Goal: Information Seeking & Learning: Check status

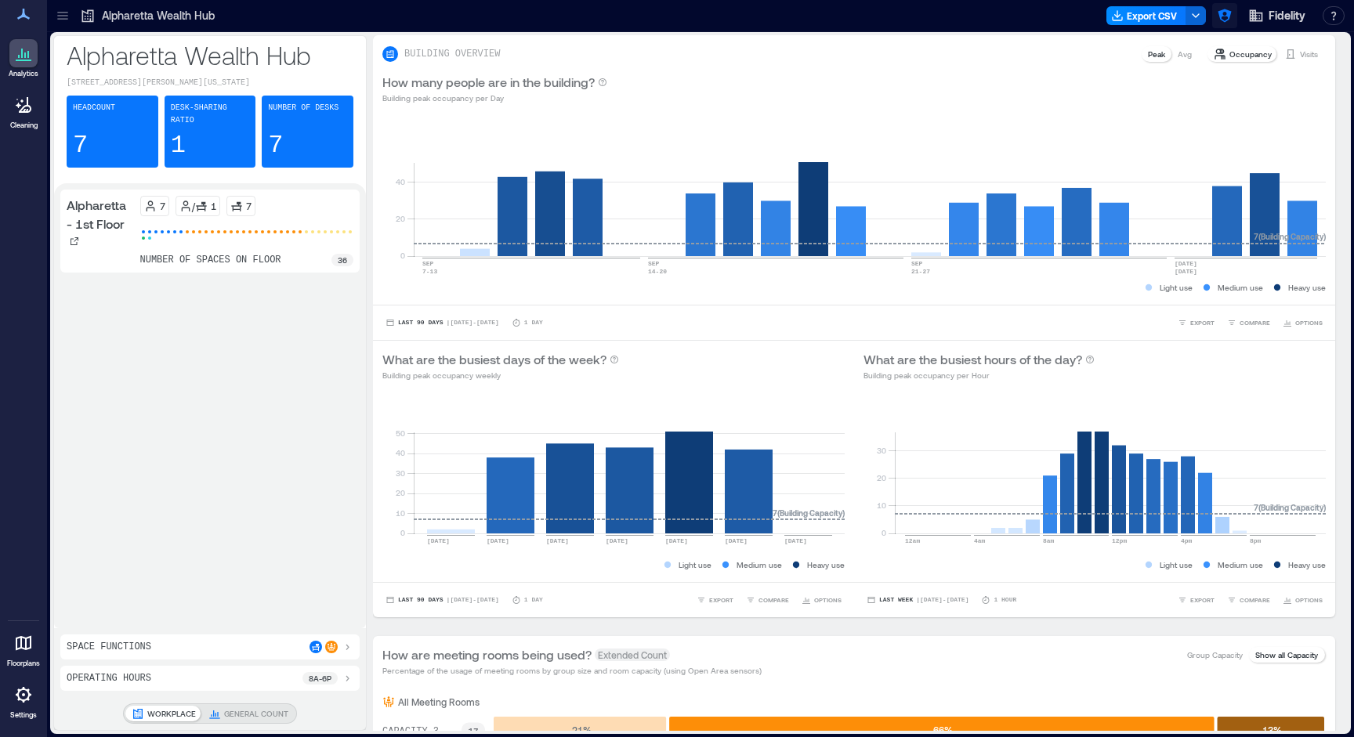
click at [1070, 13] on icon "button" at bounding box center [1225, 16] width 16 height 16
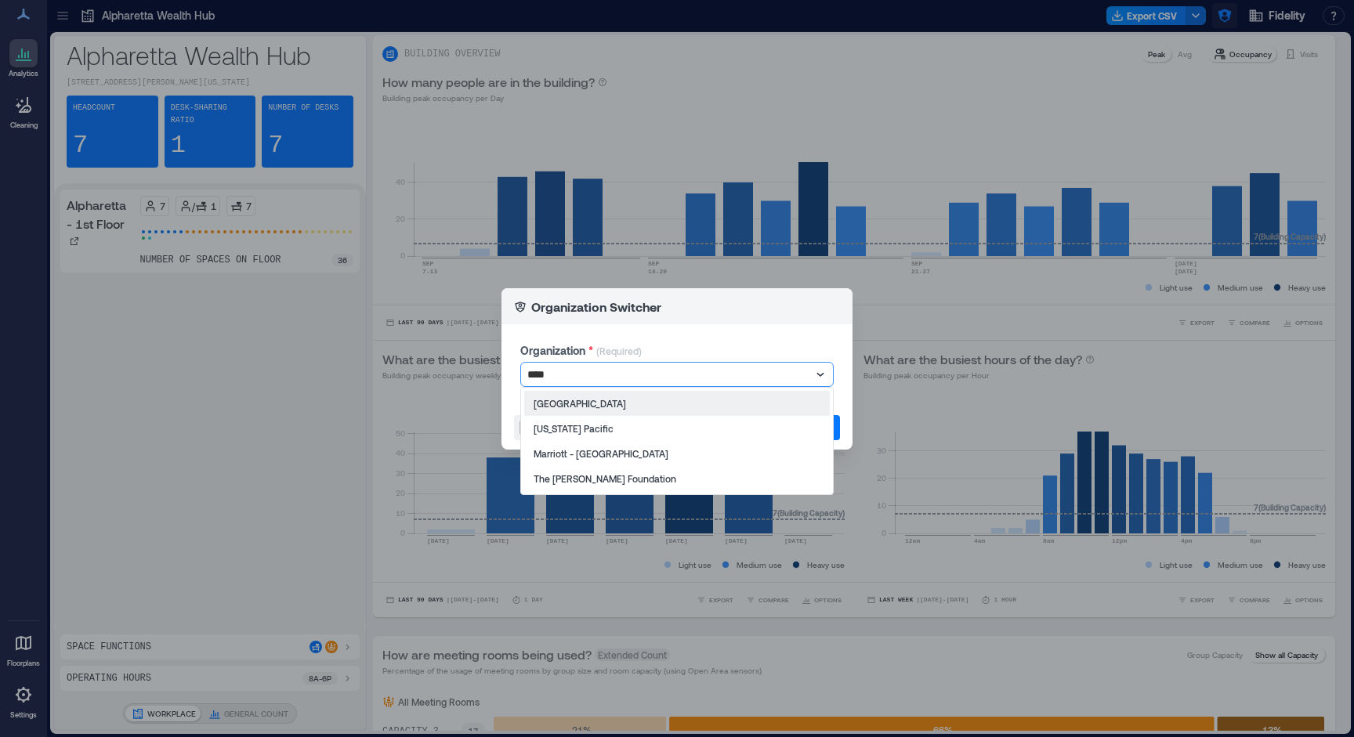
type input "*****"
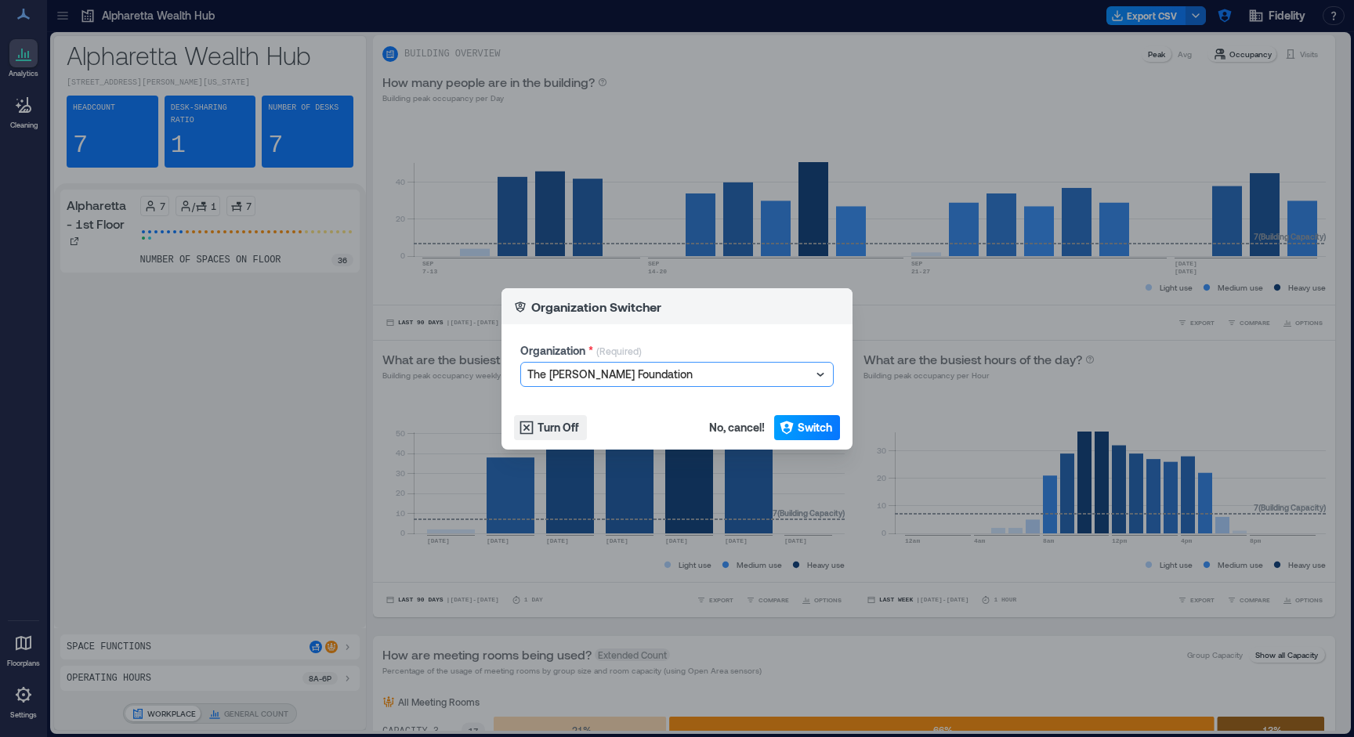
click at [813, 430] on span "Switch" at bounding box center [815, 428] width 34 height 16
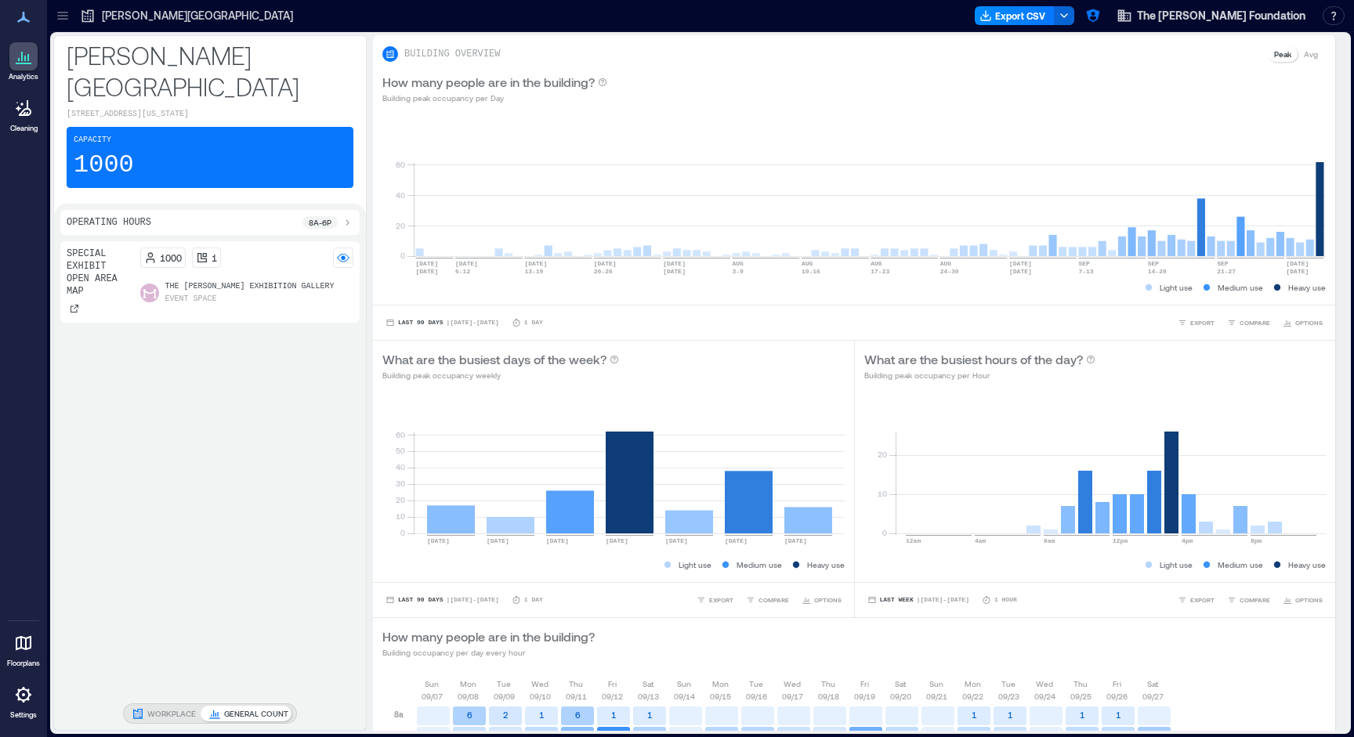
click at [68, 16] on icon at bounding box center [63, 16] width 16 height 16
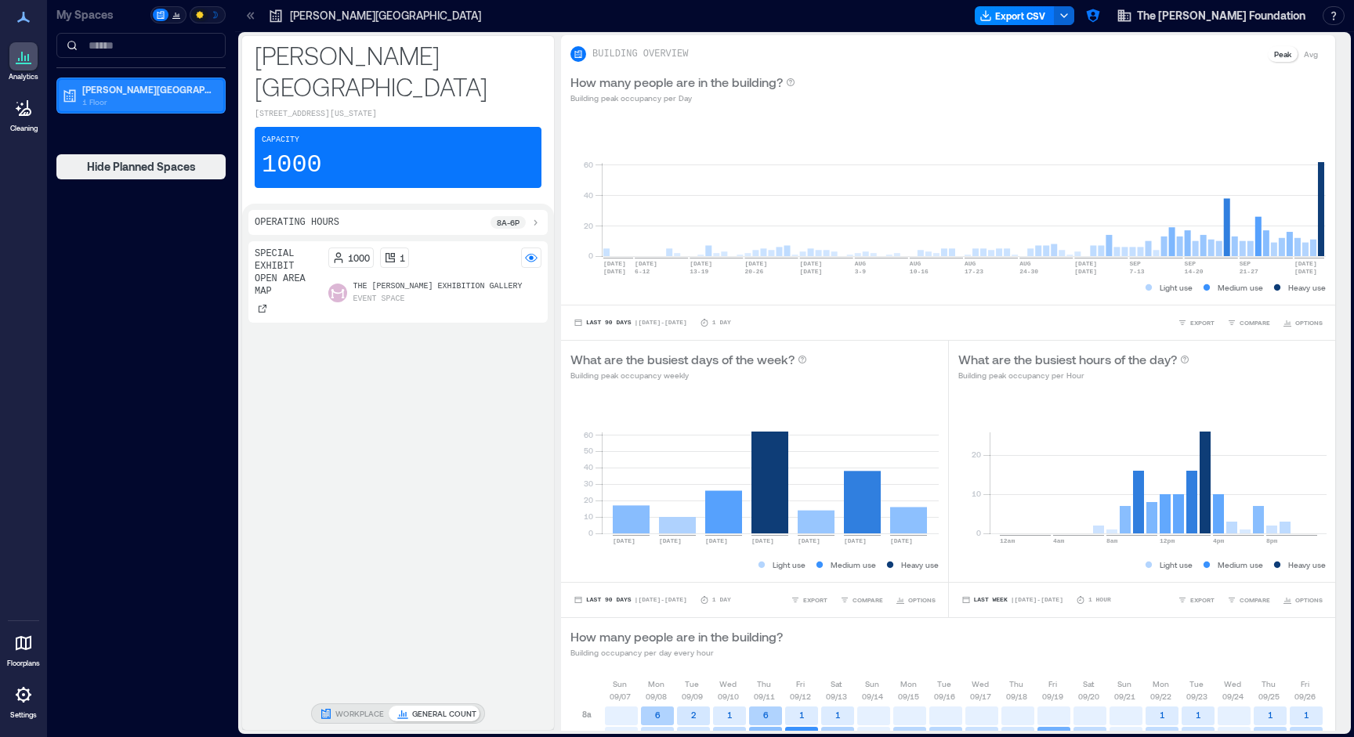
click at [95, 94] on p "[PERSON_NAME][GEOGRAPHIC_DATA]" at bounding box center [148, 89] width 132 height 13
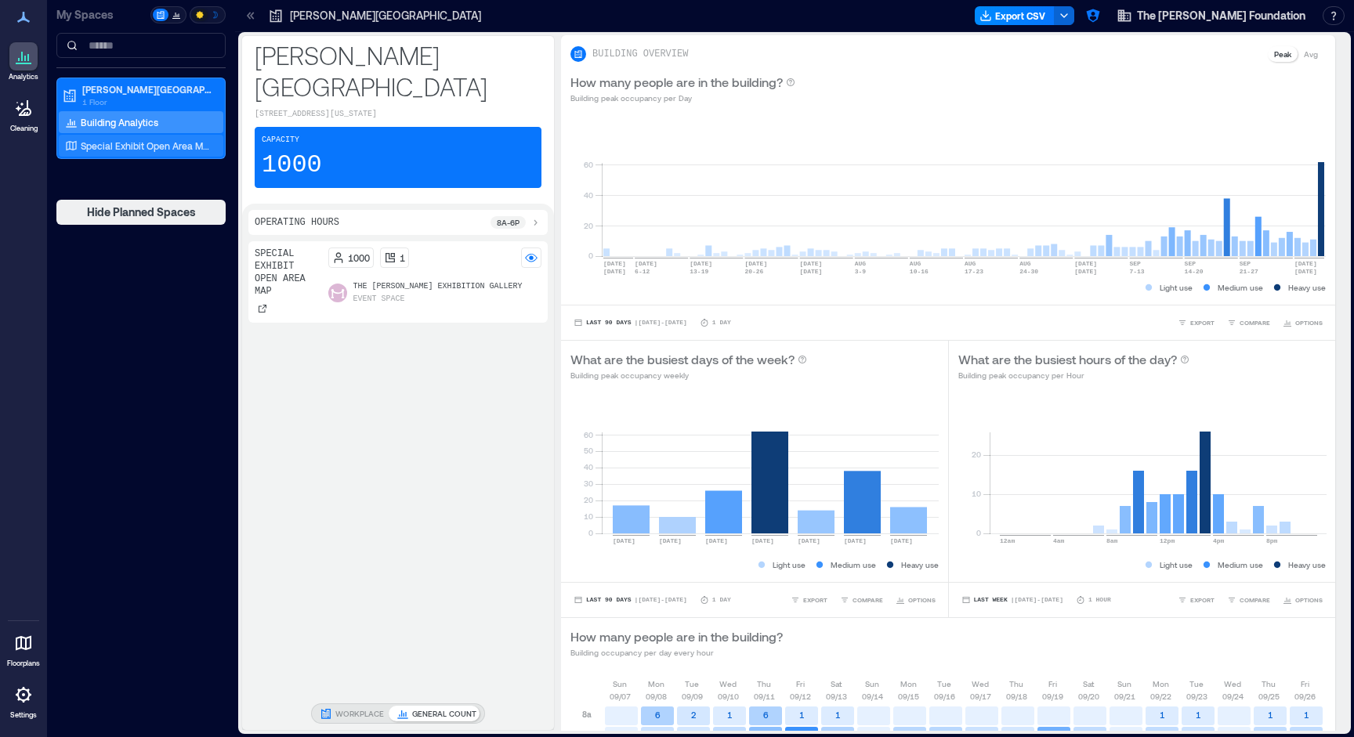
click at [100, 144] on p "Special Exhibit Open Area Map" at bounding box center [146, 145] width 130 height 13
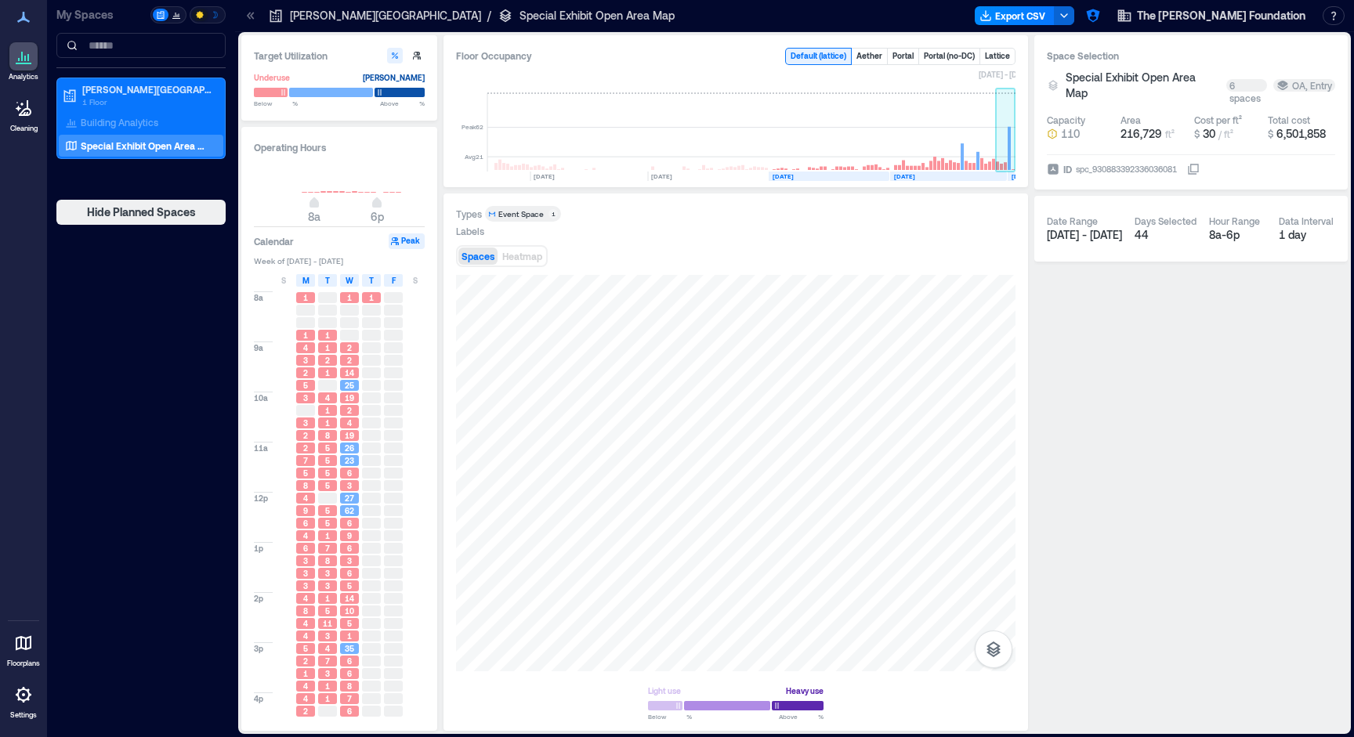
click at [1006, 147] on rect at bounding box center [1006, 132] width 20 height 78
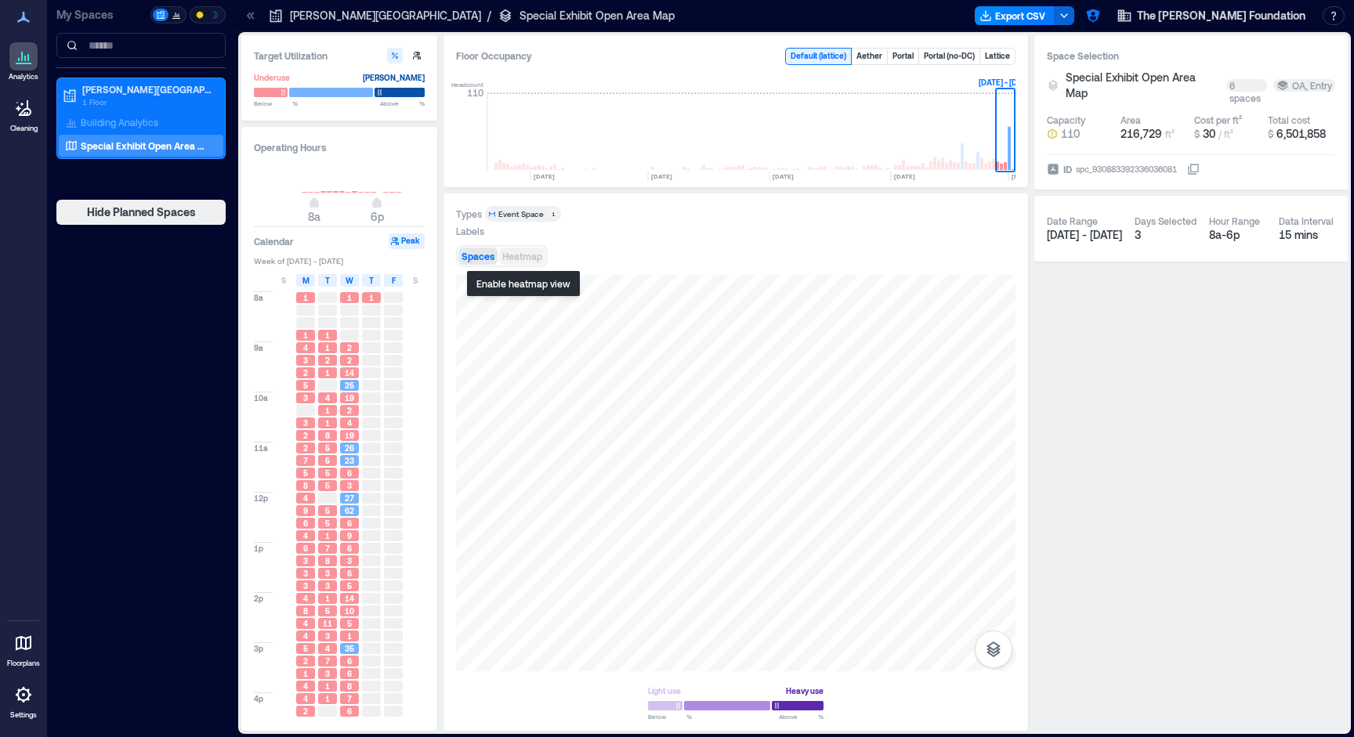
click at [527, 255] on span "Heatmap" at bounding box center [522, 256] width 40 height 11
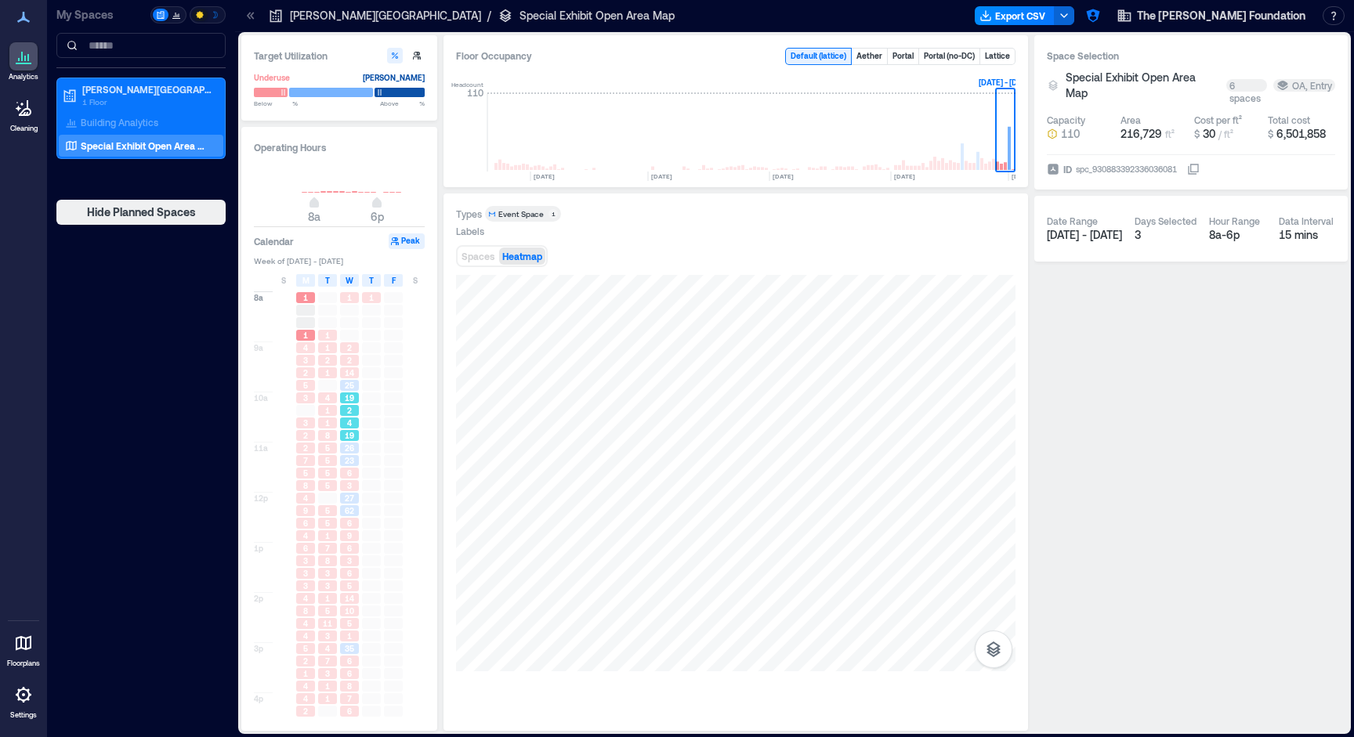
click at [353, 412] on div "2" at bounding box center [349, 410] width 19 height 11
click at [350, 386] on span "25" at bounding box center [349, 385] width 9 height 11
click at [343, 428] on div "4" at bounding box center [349, 423] width 19 height 11
click at [342, 463] on div "23" at bounding box center [349, 460] width 19 height 11
click at [341, 502] on div "27" at bounding box center [349, 498] width 19 height 11
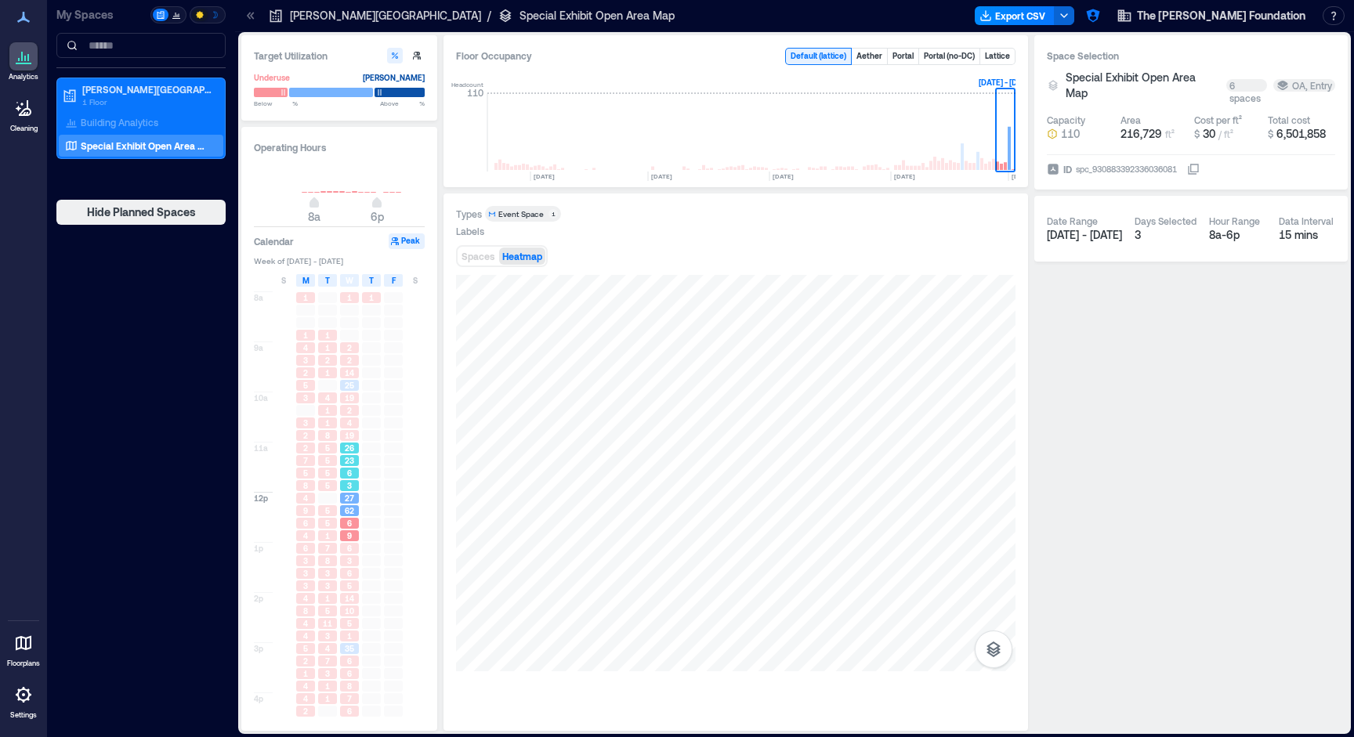
click at [340, 465] on div "23" at bounding box center [349, 460] width 19 height 11
click at [342, 414] on div "2" at bounding box center [349, 410] width 19 height 11
click at [342, 379] on div "14" at bounding box center [349, 373] width 22 height 13
click at [342, 352] on div "2" at bounding box center [349, 347] width 19 height 11
click at [342, 337] on div at bounding box center [349, 335] width 19 height 11
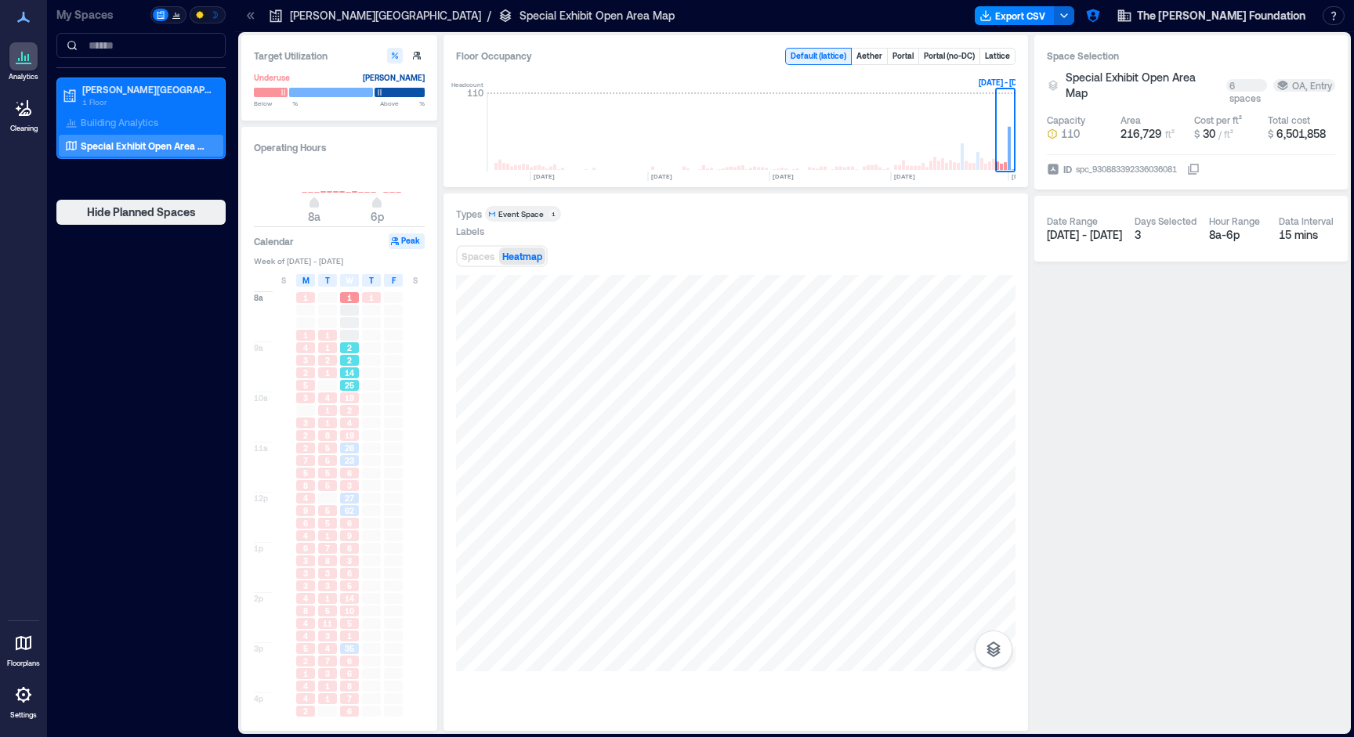
click at [340, 360] on div "2" at bounding box center [349, 360] width 19 height 11
click at [342, 413] on div "2" at bounding box center [349, 410] width 19 height 11
click at [339, 450] on div "26" at bounding box center [349, 448] width 22 height 13
click at [336, 489] on div "5" at bounding box center [327, 485] width 19 height 11
click at [331, 538] on div "1" at bounding box center [327, 535] width 19 height 11
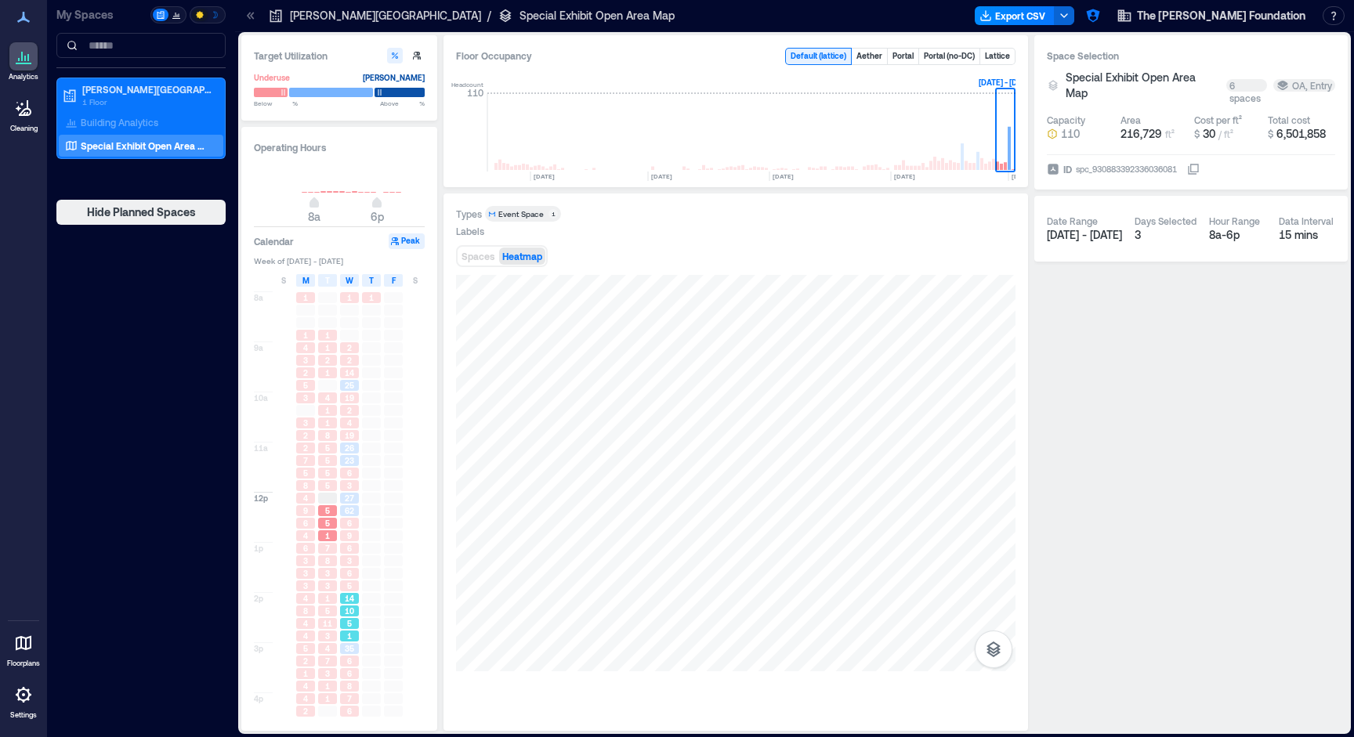
click at [338, 595] on div "14" at bounding box center [349, 598] width 22 height 13
click at [344, 670] on div "6" at bounding box center [349, 673] width 19 height 11
click at [345, 592] on div "5" at bounding box center [349, 586] width 22 height 13
click at [342, 645] on div "35" at bounding box center [349, 648] width 19 height 11
click at [352, 615] on div "5" at bounding box center [349, 619] width 19 height 11
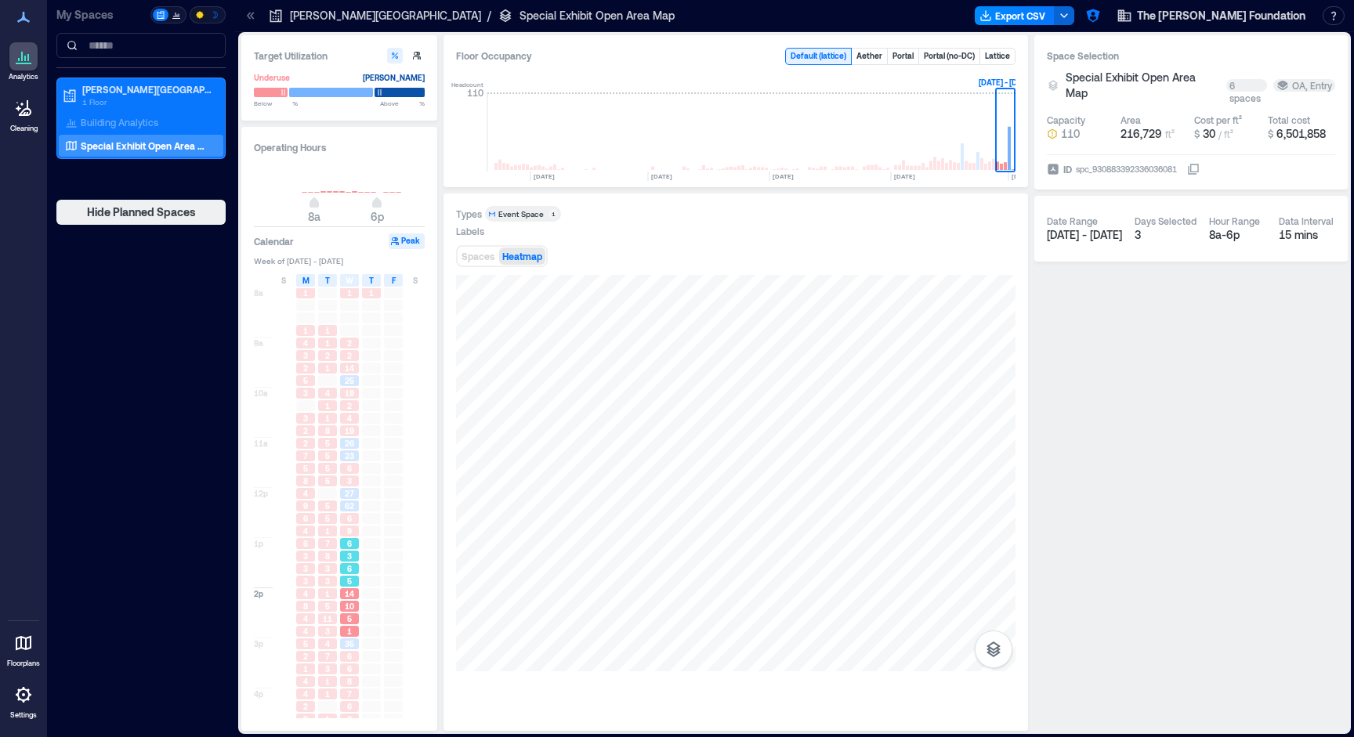
click at [353, 573] on div "6" at bounding box center [349, 568] width 19 height 11
click at [352, 515] on span "6" at bounding box center [349, 518] width 5 height 11
click at [350, 482] on span "3" at bounding box center [349, 485] width 5 height 11
click at [346, 400] on span "19" at bounding box center [349, 397] width 9 height 11
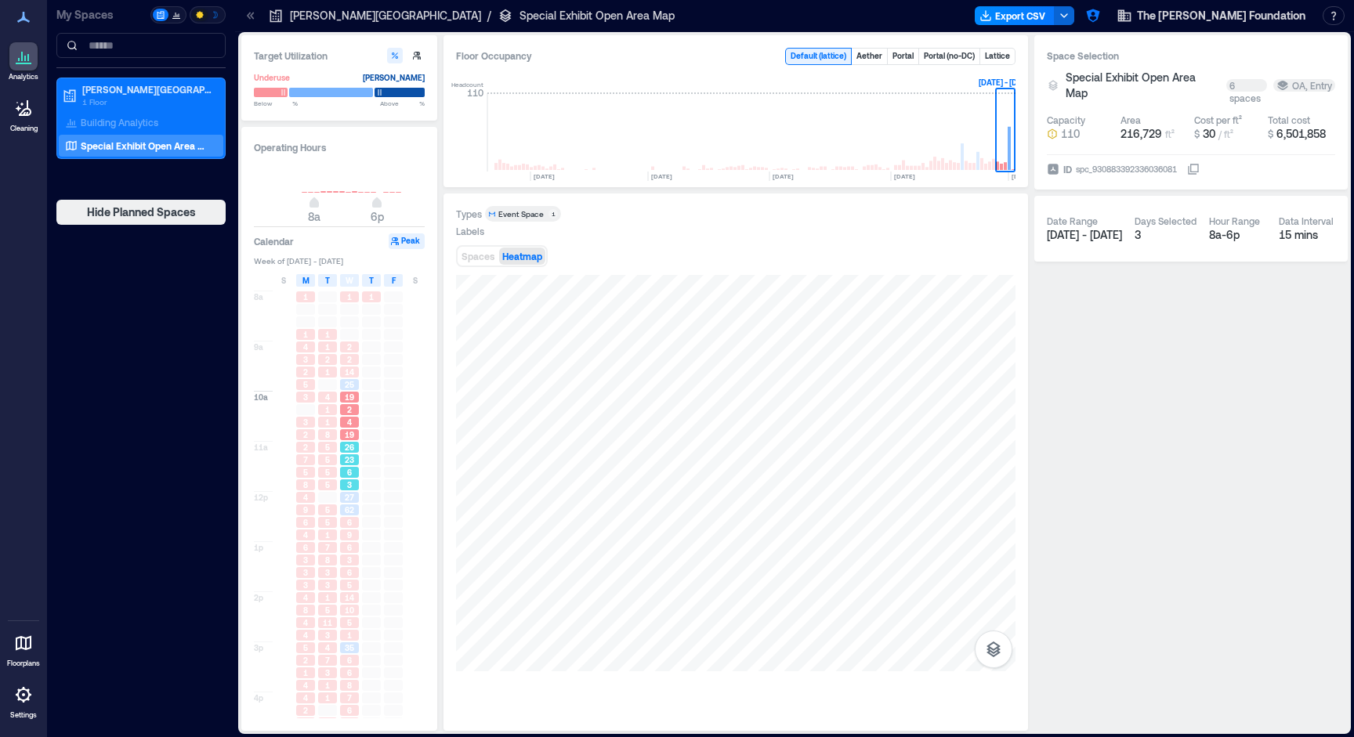
click at [343, 451] on div "26" at bounding box center [349, 447] width 19 height 11
click at [340, 383] on div "25" at bounding box center [349, 384] width 19 height 11
click at [342, 429] on div "4" at bounding box center [349, 422] width 22 height 13
click at [347, 463] on span "23" at bounding box center [349, 459] width 9 height 11
click at [345, 497] on span "27" at bounding box center [349, 497] width 9 height 11
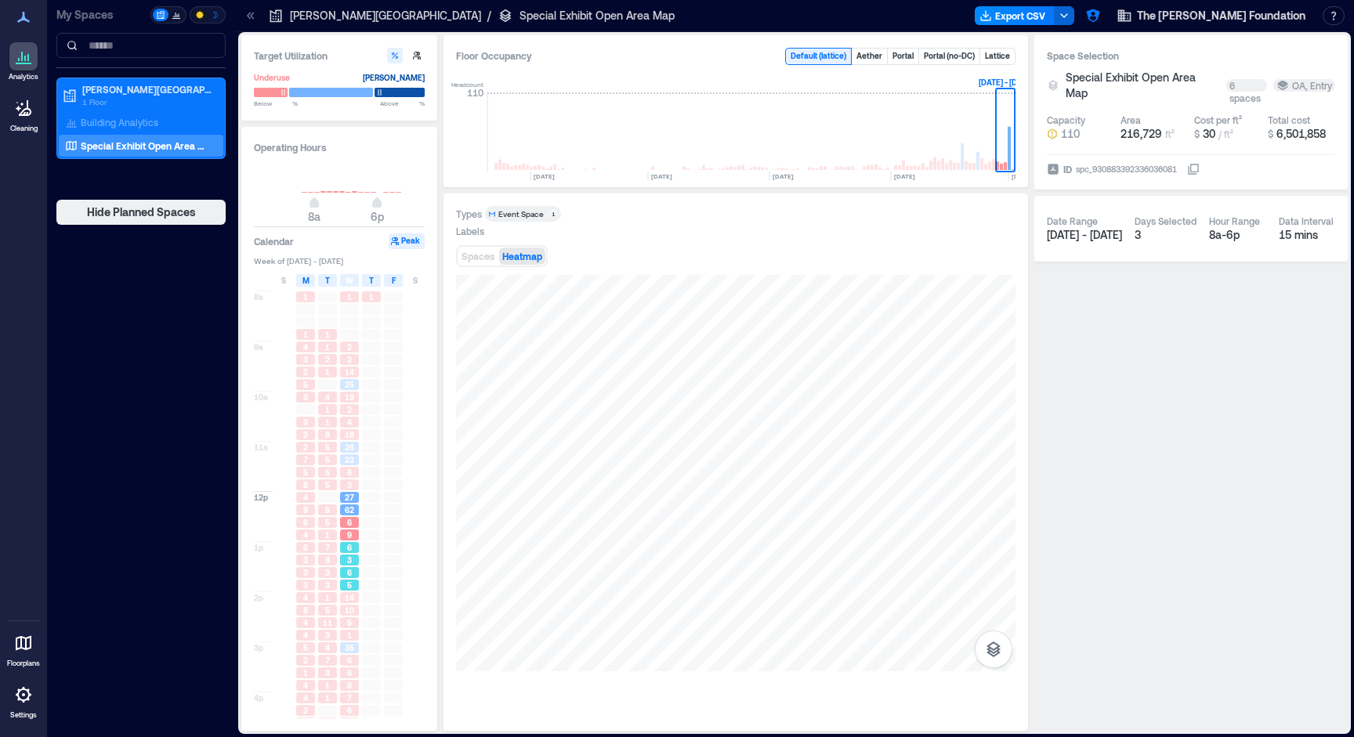
click at [349, 554] on div "6" at bounding box center [349, 547] width 22 height 13
drag, startPoint x: 347, startPoint y: 608, endPoint x: 344, endPoint y: 625, distance: 17.5
click at [347, 608] on span "10" at bounding box center [349, 610] width 9 height 11
click at [348, 684] on span "8" at bounding box center [349, 685] width 5 height 11
click at [352, 715] on span "6" at bounding box center [349, 710] width 5 height 11
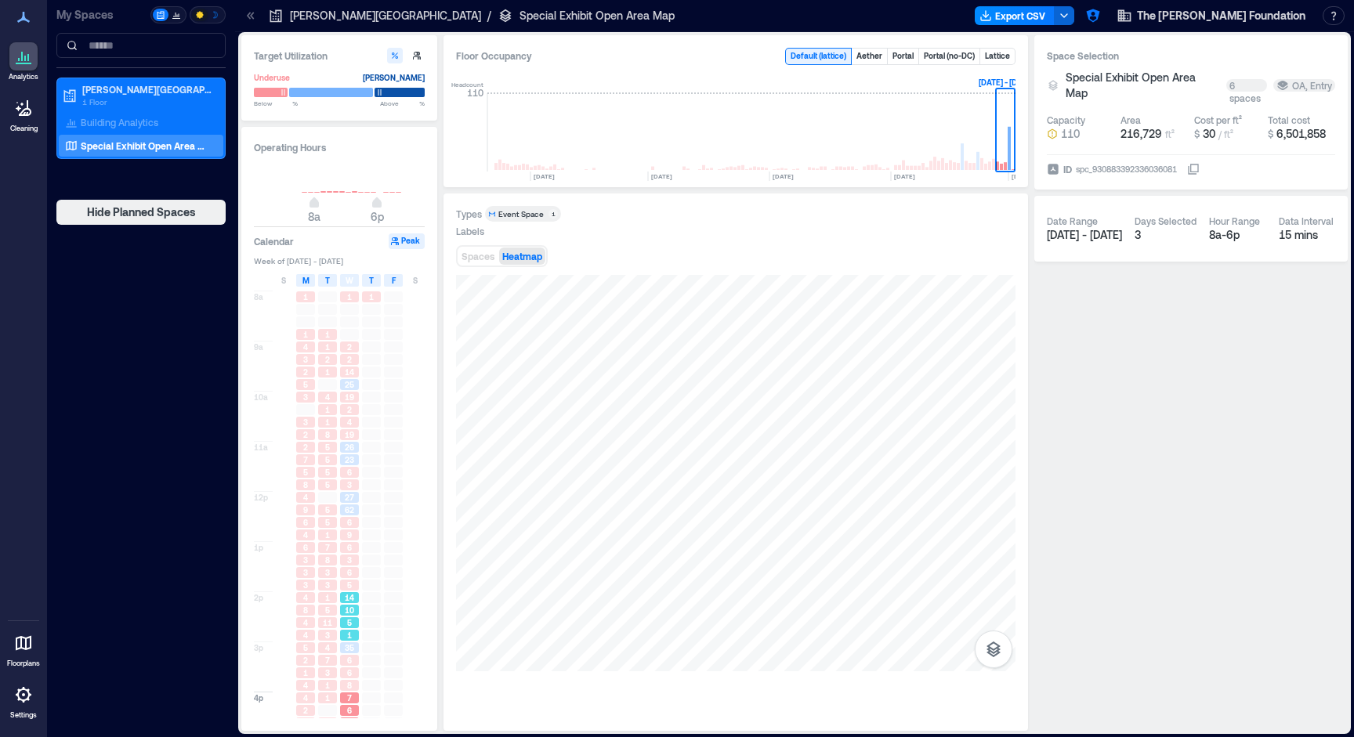
click at [360, 594] on div "14" at bounding box center [349, 598] width 22 height 13
drag, startPoint x: 362, startPoint y: 523, endPoint x: 370, endPoint y: 462, distance: 61.6
click at [362, 522] on div at bounding box center [371, 522] width 19 height 11
click at [370, 461] on div at bounding box center [371, 459] width 19 height 11
click at [353, 475] on div "6" at bounding box center [349, 472] width 19 height 11
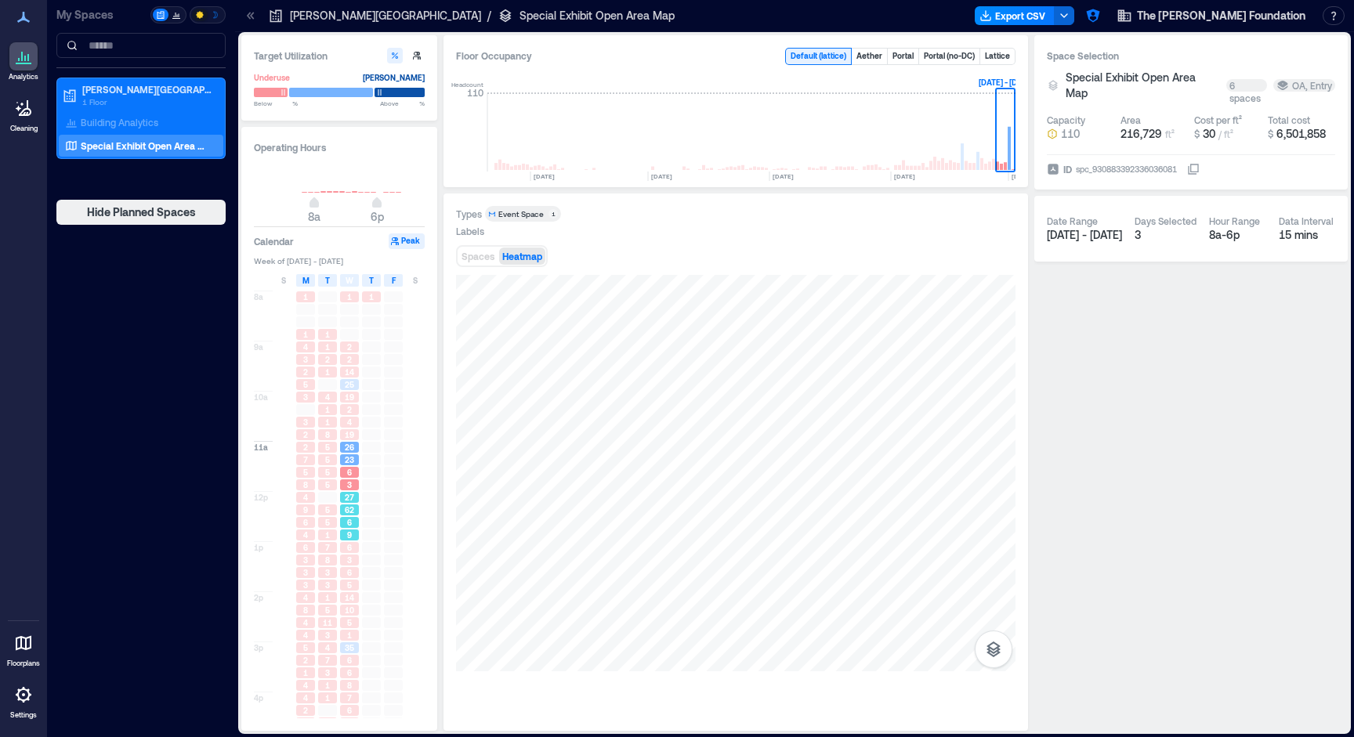
click at [352, 499] on span "27" at bounding box center [349, 497] width 9 height 11
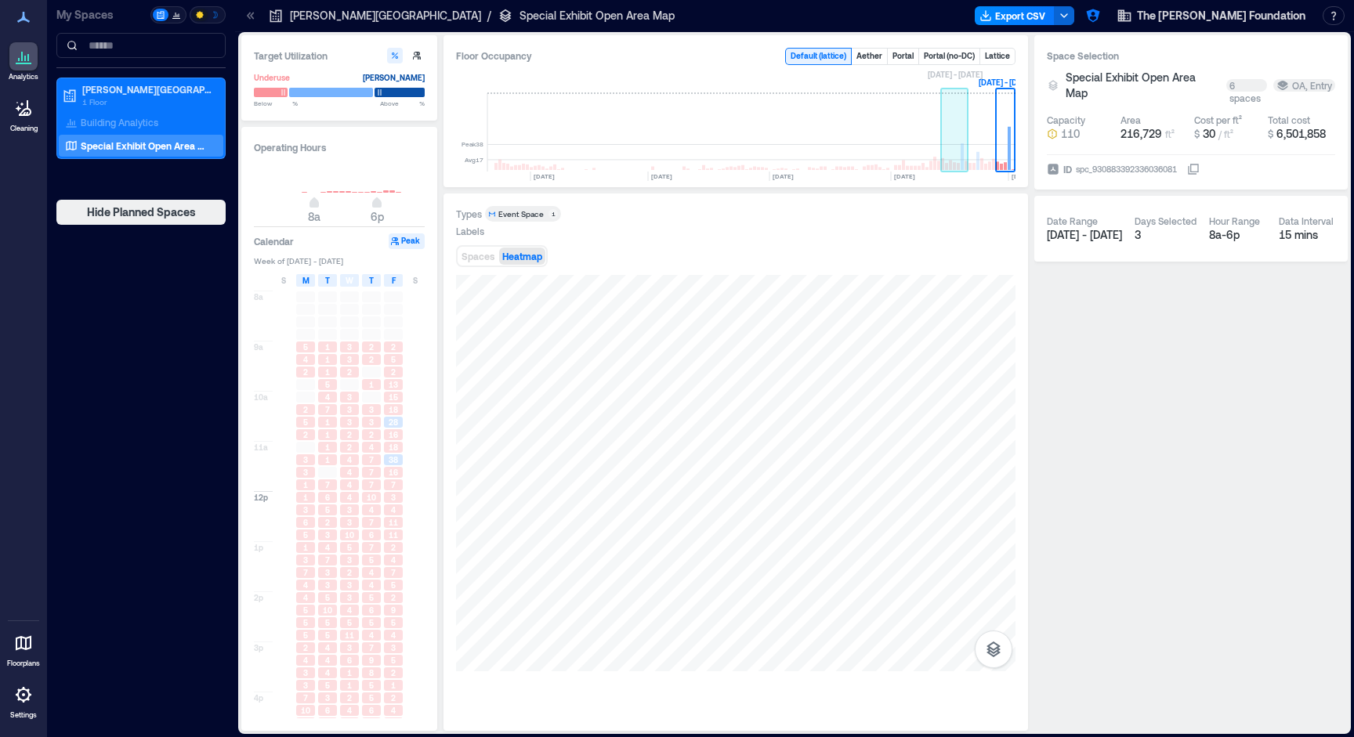
click at [965, 153] on rect at bounding box center [954, 132] width 27 height 78
click at [418, 283] on span "S" at bounding box center [415, 280] width 5 height 13
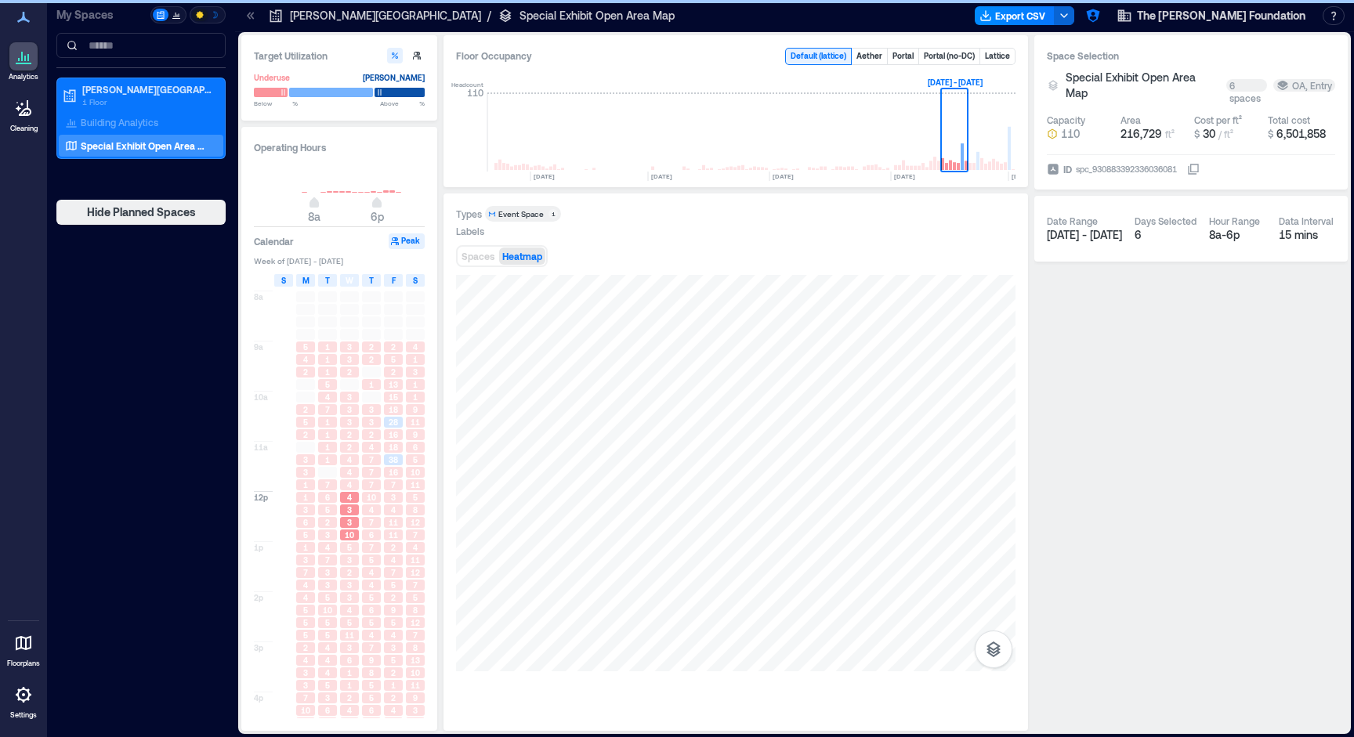
click at [278, 281] on div "S" at bounding box center [283, 280] width 19 height 13
click at [374, 516] on span "4" at bounding box center [371, 510] width 5 height 11
click at [367, 581] on div "4" at bounding box center [371, 585] width 19 height 11
drag, startPoint x: 351, startPoint y: 632, endPoint x: 334, endPoint y: 642, distance: 20.0
click at [351, 632] on span "11" at bounding box center [349, 635] width 9 height 11
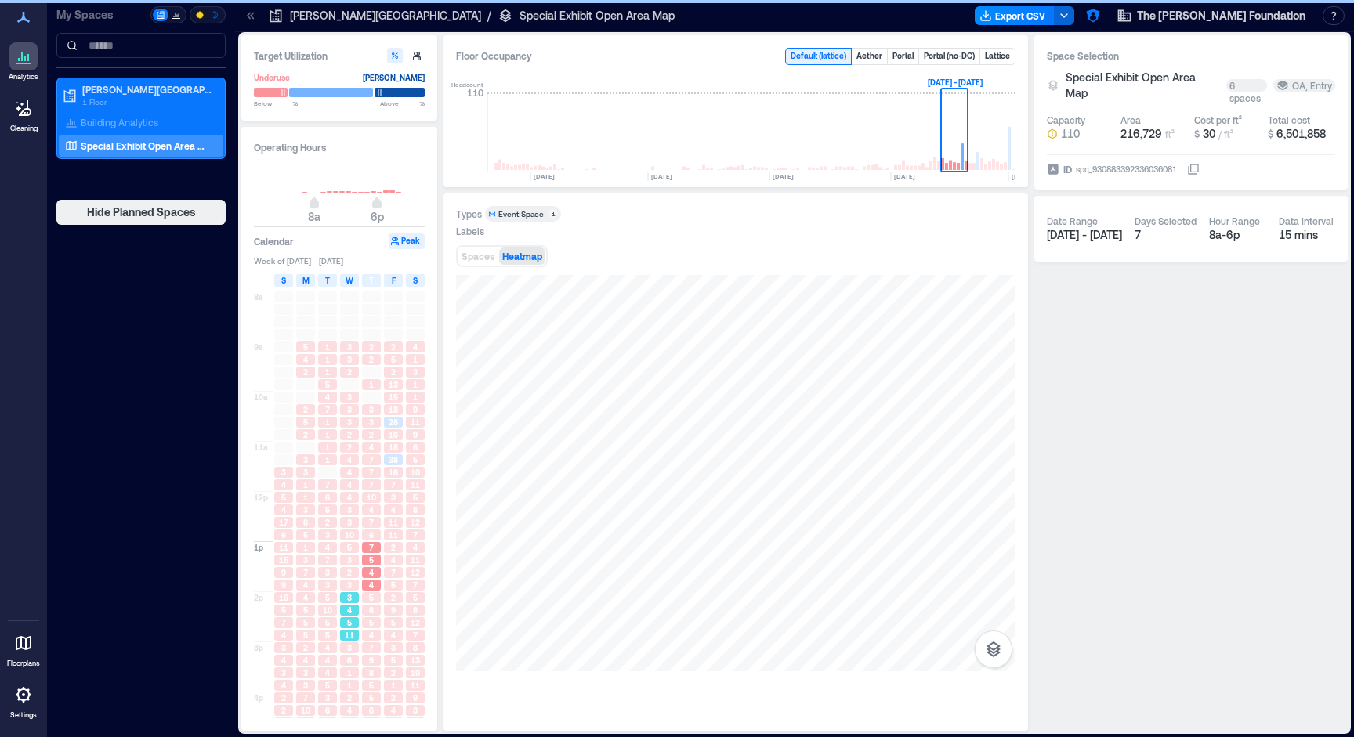
click at [334, 642] on div "5" at bounding box center [328, 635] width 22 height 13
click at [402, 653] on div "2 5 2 13 15 18 28 16 18 38 16 7 3 4 11 11 2 4 7 5 2 9 5 4 3 5 2 1 2 4 3 6" at bounding box center [393, 541] width 22 height 501
click at [412, 605] on div "8" at bounding box center [415, 610] width 22 height 13
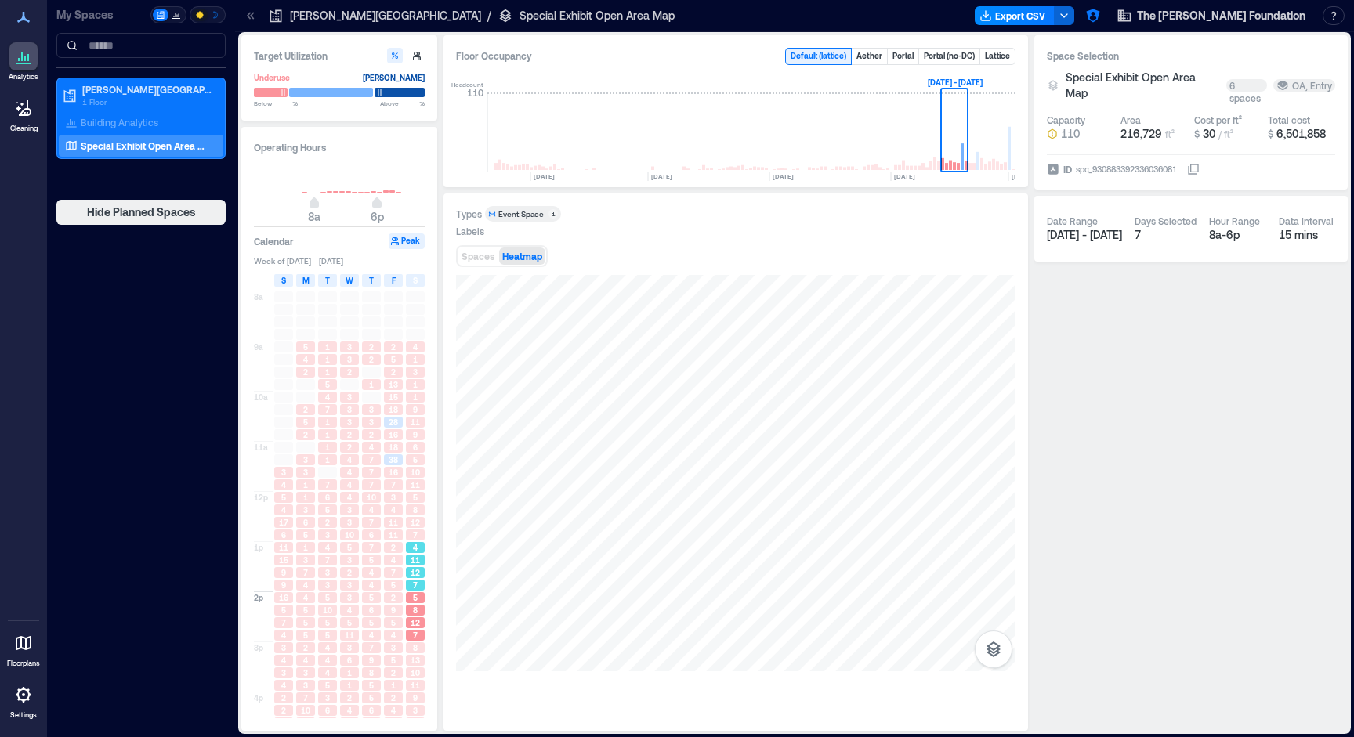
drag, startPoint x: 410, startPoint y: 567, endPoint x: 410, endPoint y: 514, distance: 53.3
click at [411, 565] on div "4 1 3 1 1 9 11 9 6 5 10 11 5 8 12 7 4 11 12 7 5 8 12 7 8 13 10 11 9 3 8 4" at bounding box center [415, 541] width 22 height 501
click at [411, 499] on div "5" at bounding box center [415, 497] width 19 height 11
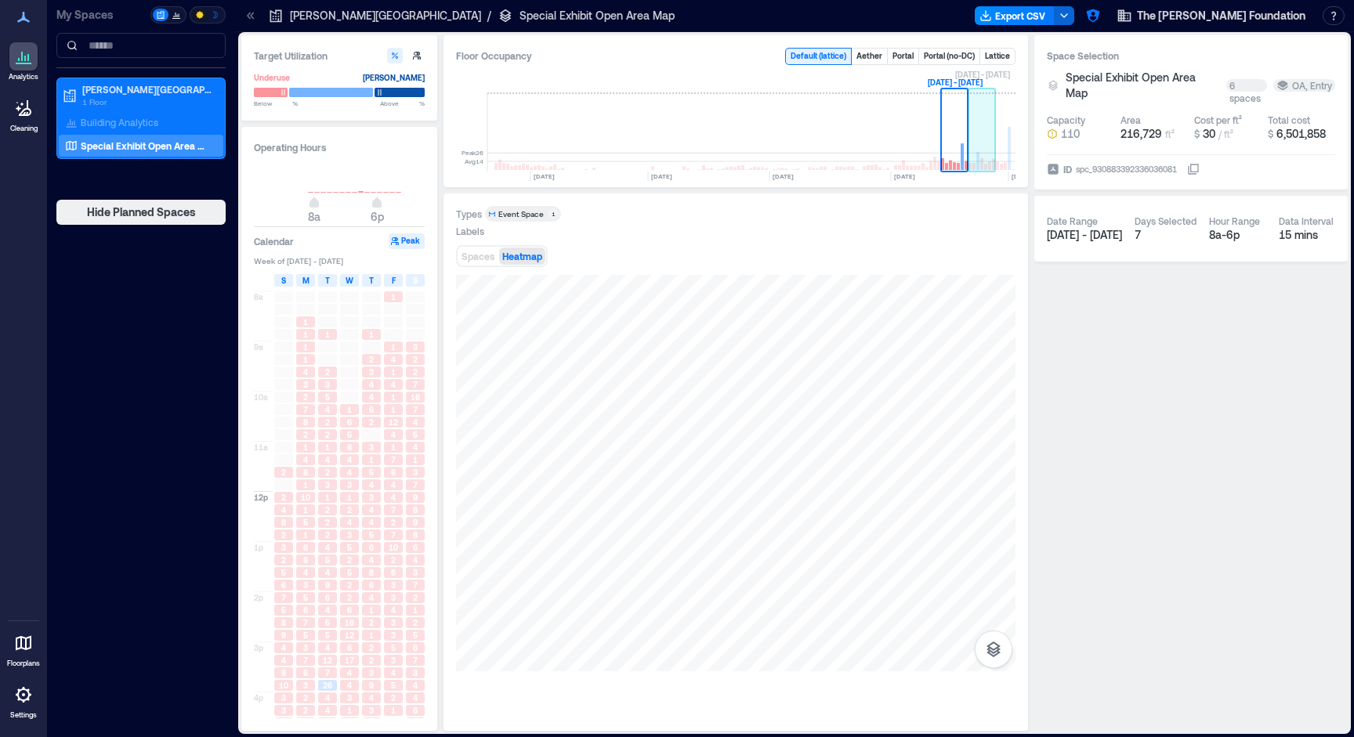
click at [985, 147] on rect at bounding box center [981, 132] width 27 height 78
click at [393, 424] on span "12" at bounding box center [393, 422] width 9 height 11
click at [387, 495] on div "4" at bounding box center [393, 497] width 19 height 11
click at [375, 529] on div "4" at bounding box center [371, 522] width 22 height 13
click at [332, 534] on div "2" at bounding box center [327, 535] width 19 height 11
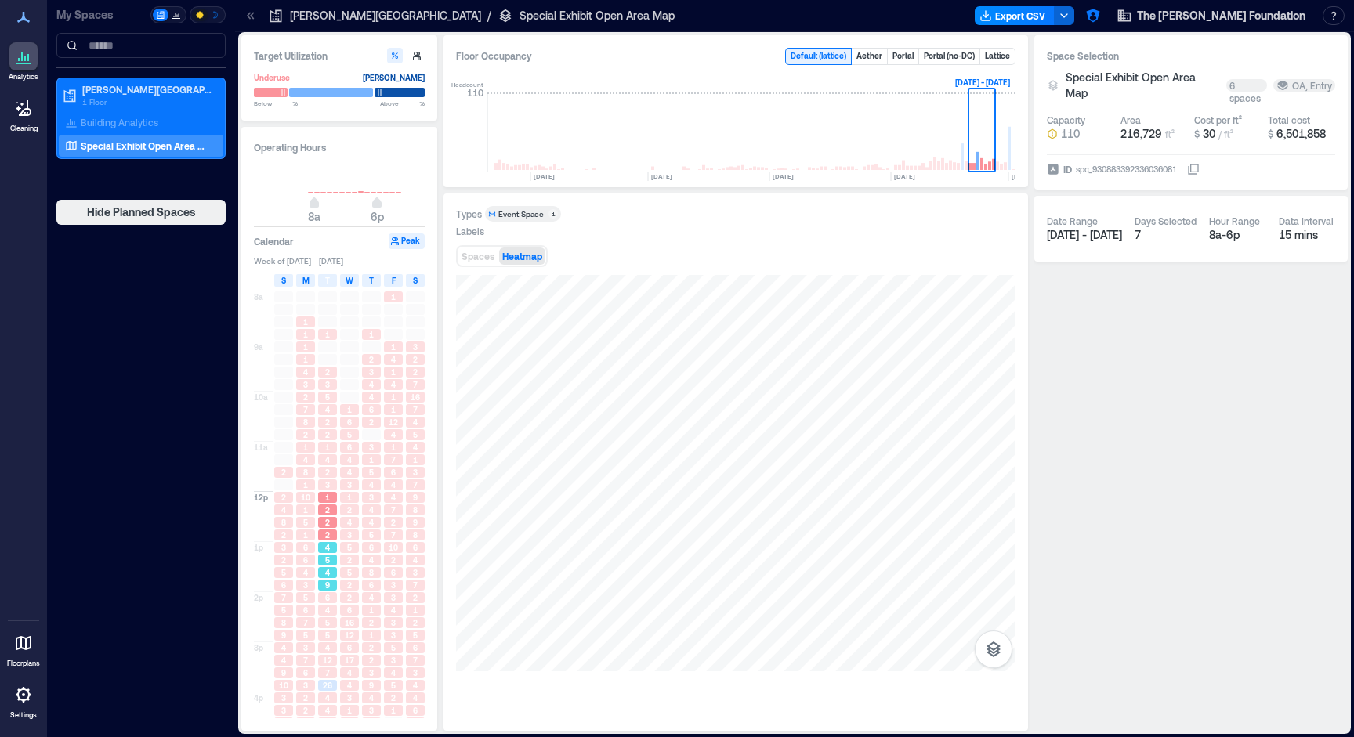
drag, startPoint x: 327, startPoint y: 588, endPoint x: 337, endPoint y: 598, distance: 14.4
click at [327, 588] on span "9" at bounding box center [327, 585] width 5 height 11
click at [357, 616] on div "6" at bounding box center [349, 610] width 19 height 11
drag, startPoint x: 365, startPoint y: 628, endPoint x: 371, endPoint y: 639, distance: 12.3
click at [366, 628] on div "2" at bounding box center [371, 622] width 19 height 11
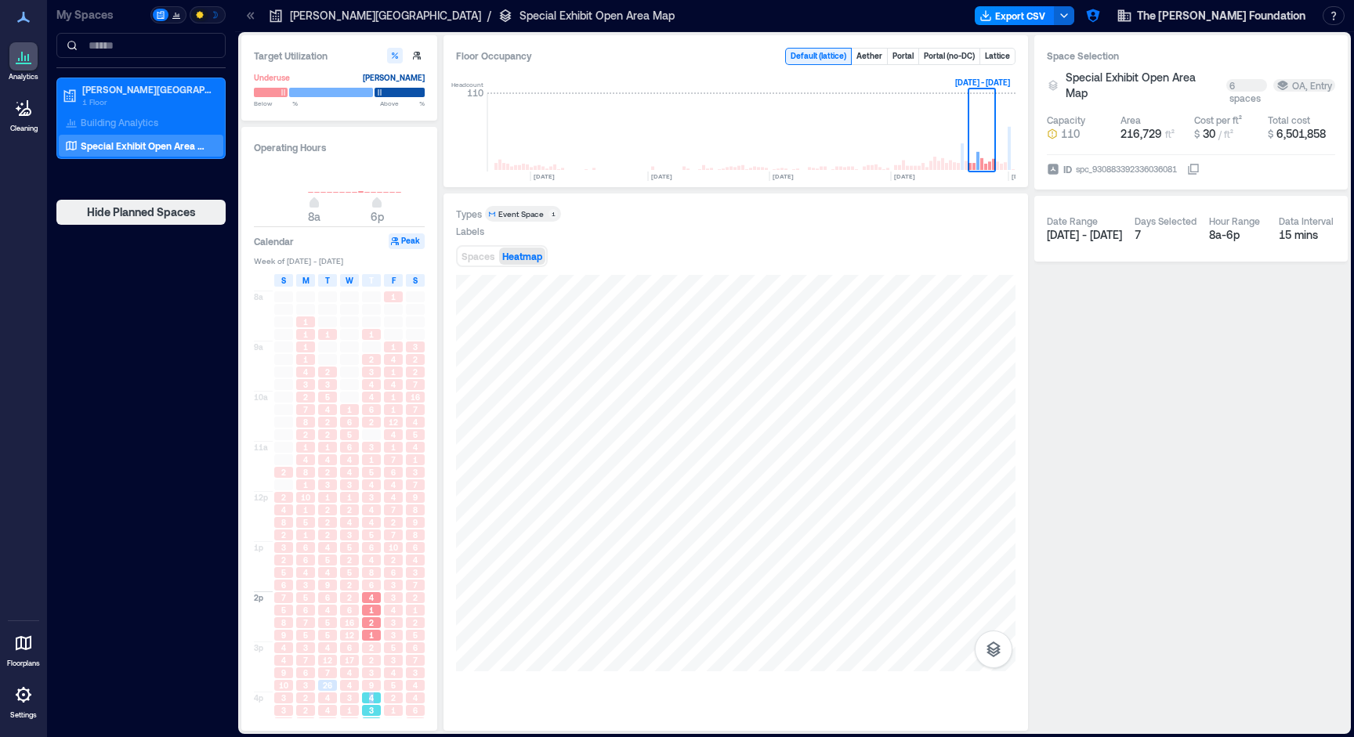
drag, startPoint x: 378, startPoint y: 696, endPoint x: 335, endPoint y: 693, distance: 43.2
click at [367, 694] on div "4" at bounding box center [371, 698] width 19 height 11
drag, startPoint x: 330, startPoint y: 692, endPoint x: 344, endPoint y: 650, distance: 43.9
click at [330, 691] on div "26" at bounding box center [328, 685] width 22 height 13
drag, startPoint x: 347, startPoint y: 645, endPoint x: 372, endPoint y: 616, distance: 38.3
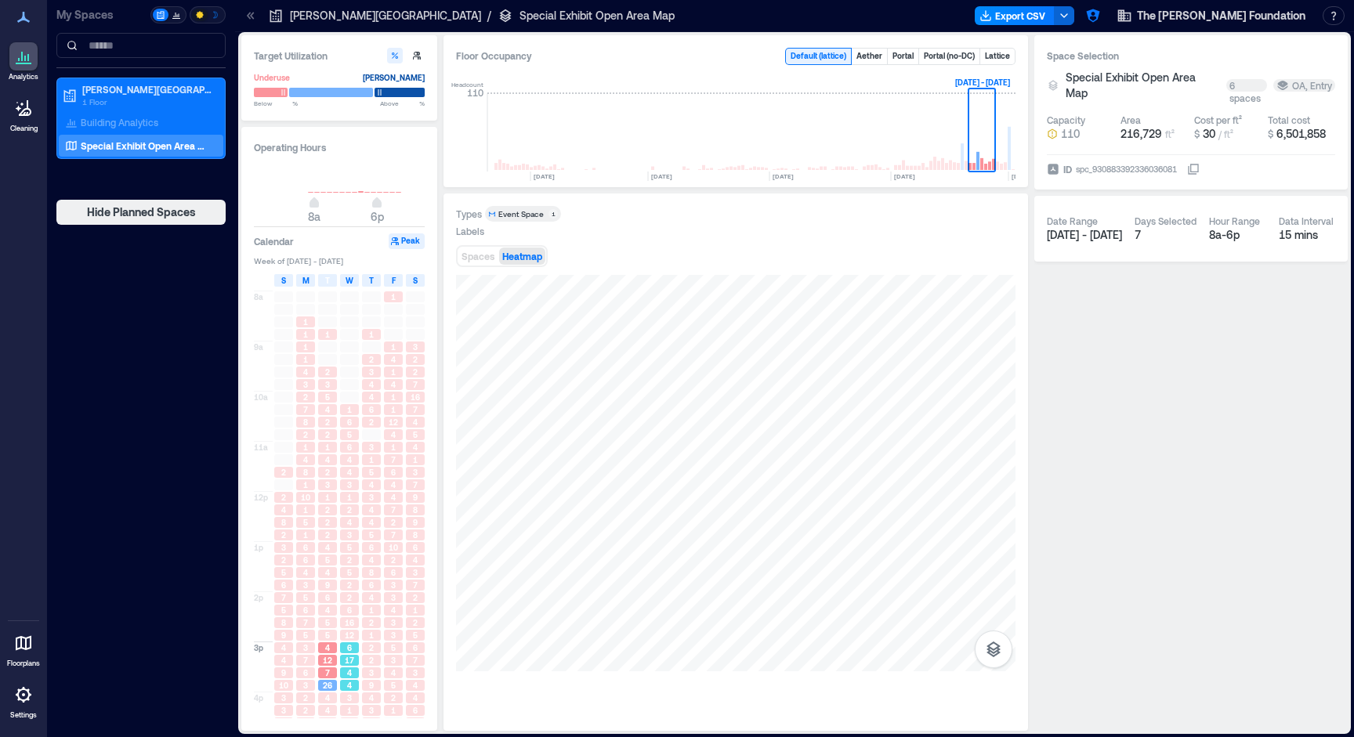
click at [354, 639] on div "1 6 5 6 4 4 3 1 2 4 3 5 2 5 2 2 6 16 12 6 17 4 4 3 1 3 3" at bounding box center [349, 541] width 22 height 501
click at [380, 601] on div "1 2 3 4 4 6 2 3 1 5 4 3 4 4 5 6 4 8 6 4 1 2 1 2 2 3 9 4 3 2 6" at bounding box center [371, 541] width 22 height 501
drag, startPoint x: 389, startPoint y: 556, endPoint x: 397, endPoint y: 526, distance: 31.0
click at [392, 551] on div "1 1 4 1 4 1 1 12 4 1 7 6 4 4 7 2 7 10 2 6 3 3 4 3 3 5 3 4 5 2 1" at bounding box center [393, 541] width 22 height 501
drag, startPoint x: 401, startPoint y: 513, endPoint x: 418, endPoint y: 511, distance: 17.4
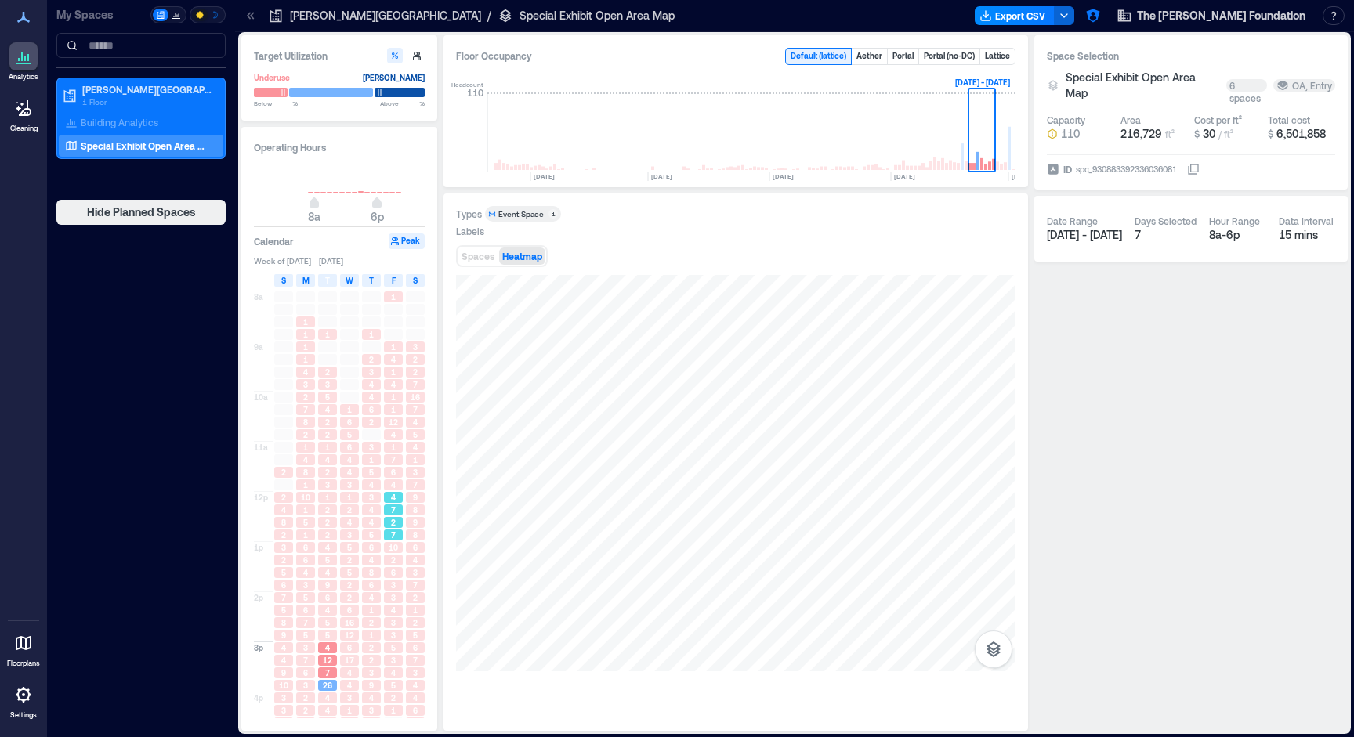
click at [404, 512] on div "7" at bounding box center [393, 510] width 22 height 13
click at [418, 511] on div "8" at bounding box center [415, 510] width 19 height 11
drag, startPoint x: 408, startPoint y: 535, endPoint x: 411, endPoint y: 603, distance: 68.2
click at [408, 536] on div "8" at bounding box center [415, 535] width 19 height 11
click at [411, 604] on div "2" at bounding box center [415, 598] width 22 height 13
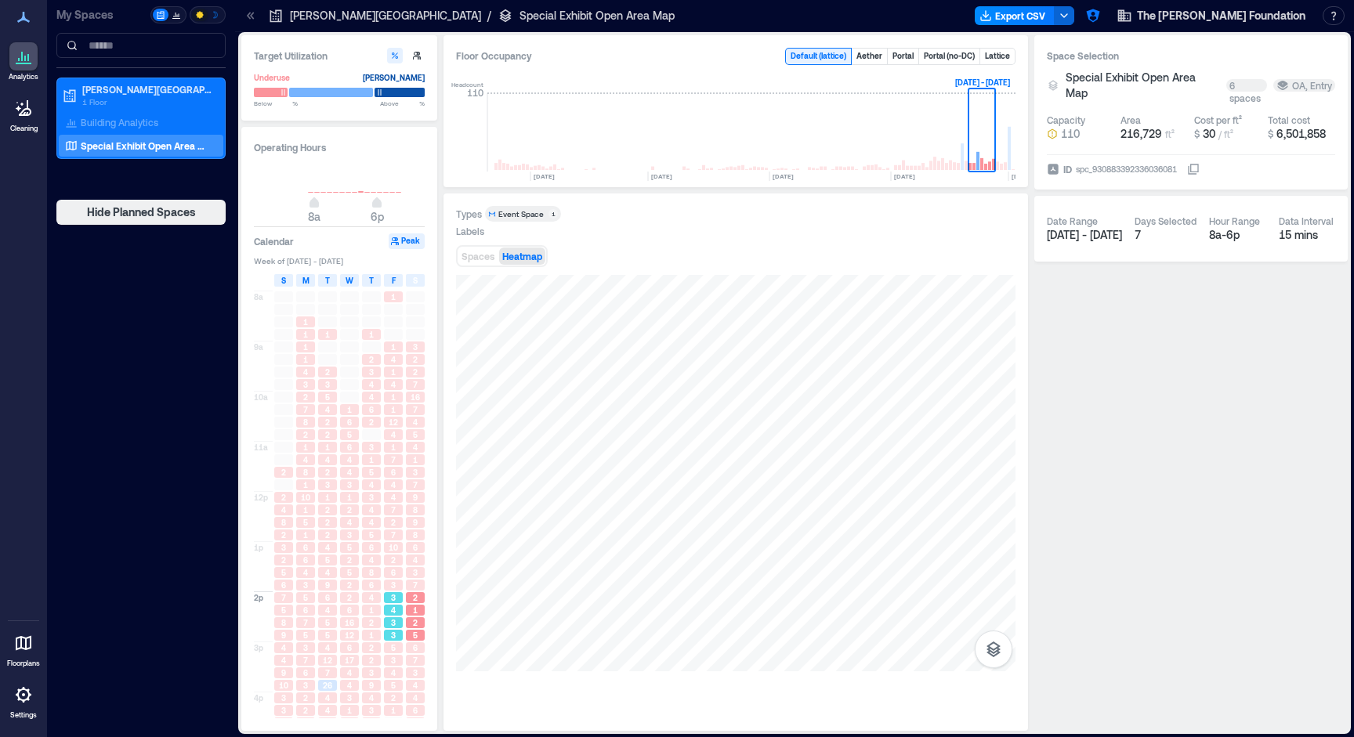
drag, startPoint x: 394, startPoint y: 626, endPoint x: 362, endPoint y: 636, distance: 33.7
click at [388, 629] on div "3" at bounding box center [393, 623] width 22 height 13
drag, startPoint x: 360, startPoint y: 636, endPoint x: 357, endPoint y: 627, distance: 10.2
click at [360, 636] on div "1" at bounding box center [371, 635] width 22 height 13
click at [360, 591] on div "2" at bounding box center [349, 585] width 22 height 13
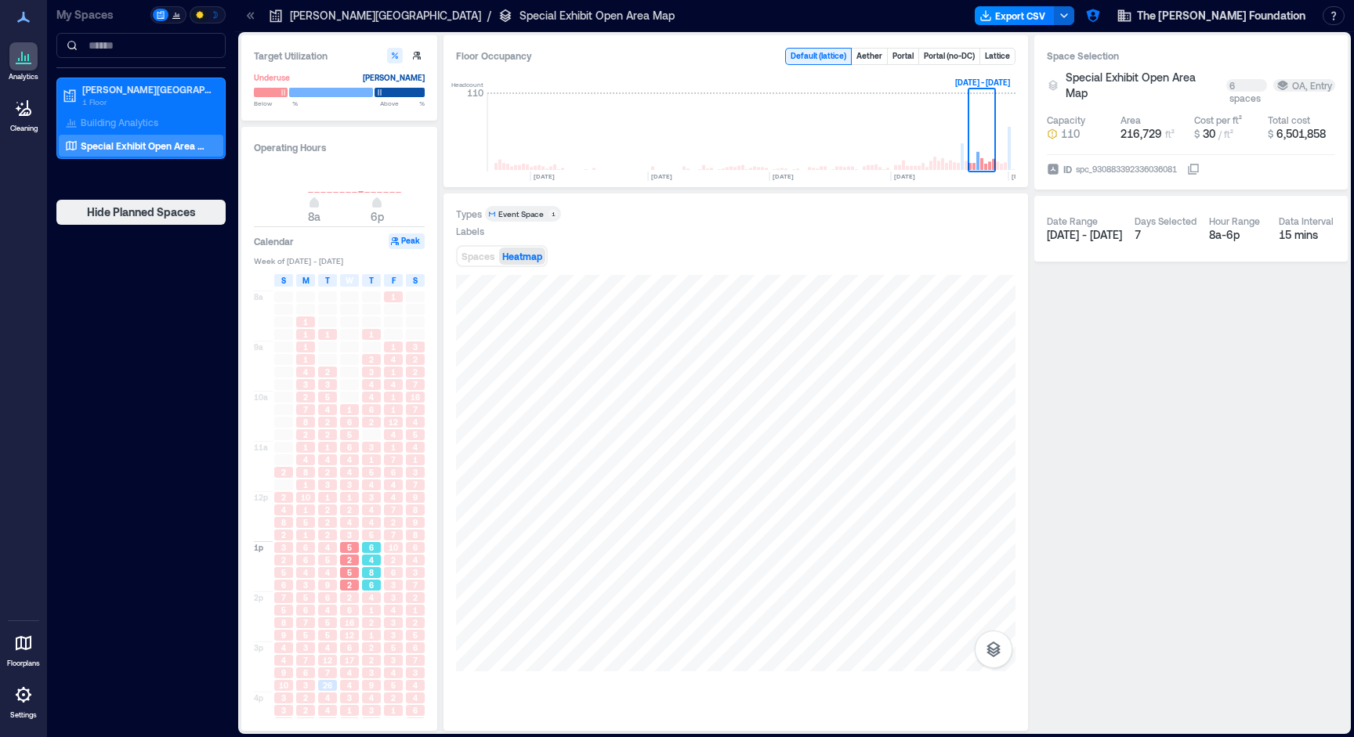
click at [365, 552] on div "6" at bounding box center [371, 547] width 19 height 11
click at [384, 551] on div "10" at bounding box center [393, 547] width 19 height 11
drag, startPoint x: 376, startPoint y: 668, endPoint x: 367, endPoint y: 674, distance: 10.2
click at [367, 674] on div "3" at bounding box center [371, 673] width 19 height 11
click at [333, 688] on div "26" at bounding box center [327, 685] width 19 height 11
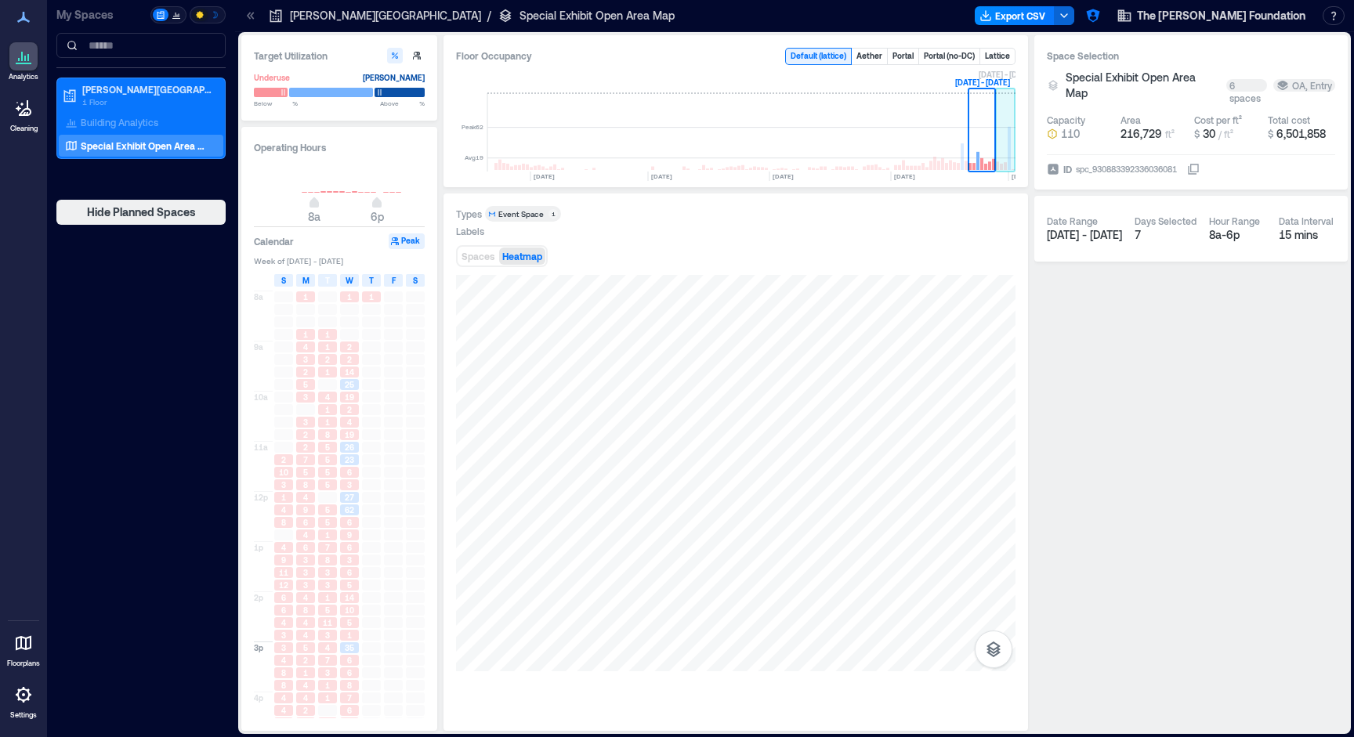
click at [998, 137] on rect at bounding box center [1006, 132] width 20 height 78
click at [300, 569] on div "3" at bounding box center [305, 572] width 19 height 11
click at [283, 586] on span "12" at bounding box center [283, 585] width 9 height 11
click at [283, 623] on span "4" at bounding box center [283, 622] width 5 height 11
click at [285, 657] on span "4" at bounding box center [283, 660] width 5 height 11
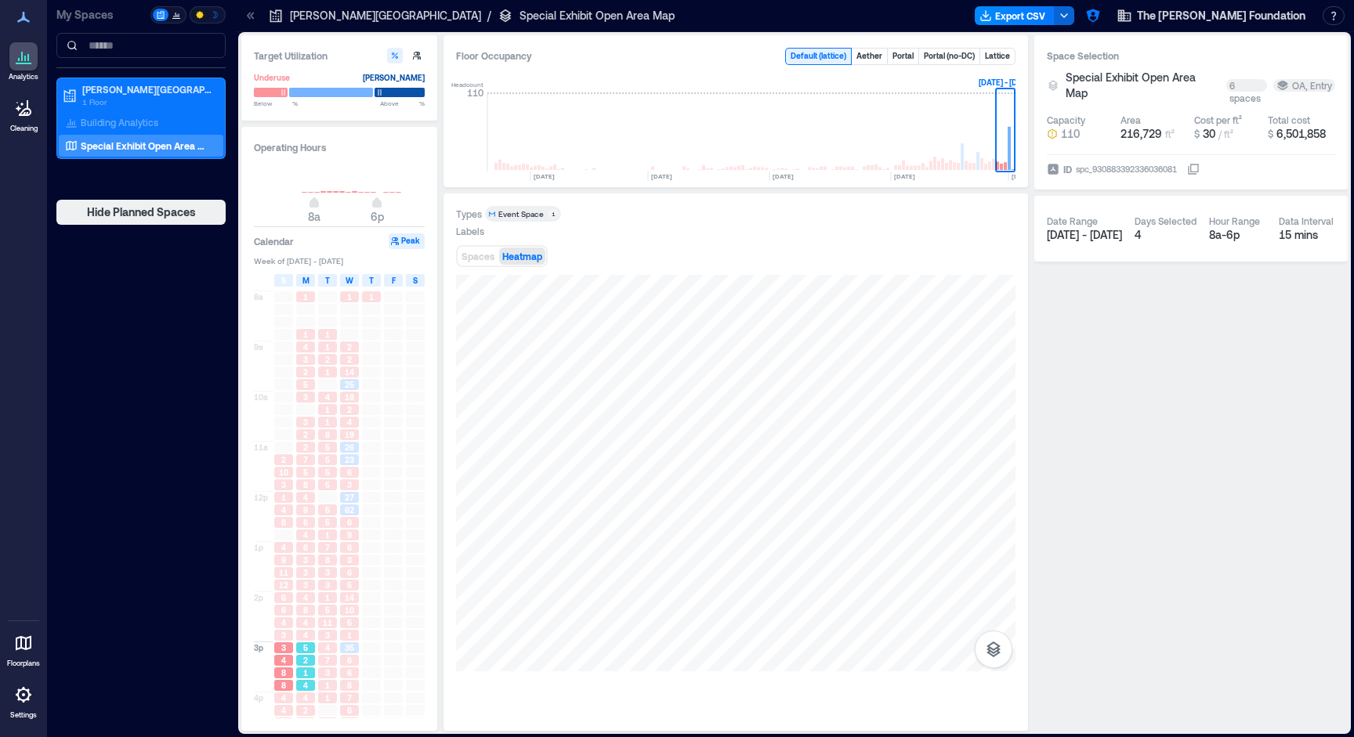
click at [317, 660] on div "7" at bounding box center [328, 660] width 22 height 13
click at [325, 635] on span "3" at bounding box center [327, 635] width 5 height 11
click at [328, 588] on span "3" at bounding box center [327, 585] width 5 height 11
click at [347, 577] on span "6" at bounding box center [349, 572] width 5 height 11
click at [346, 545] on div "6" at bounding box center [349, 547] width 19 height 11
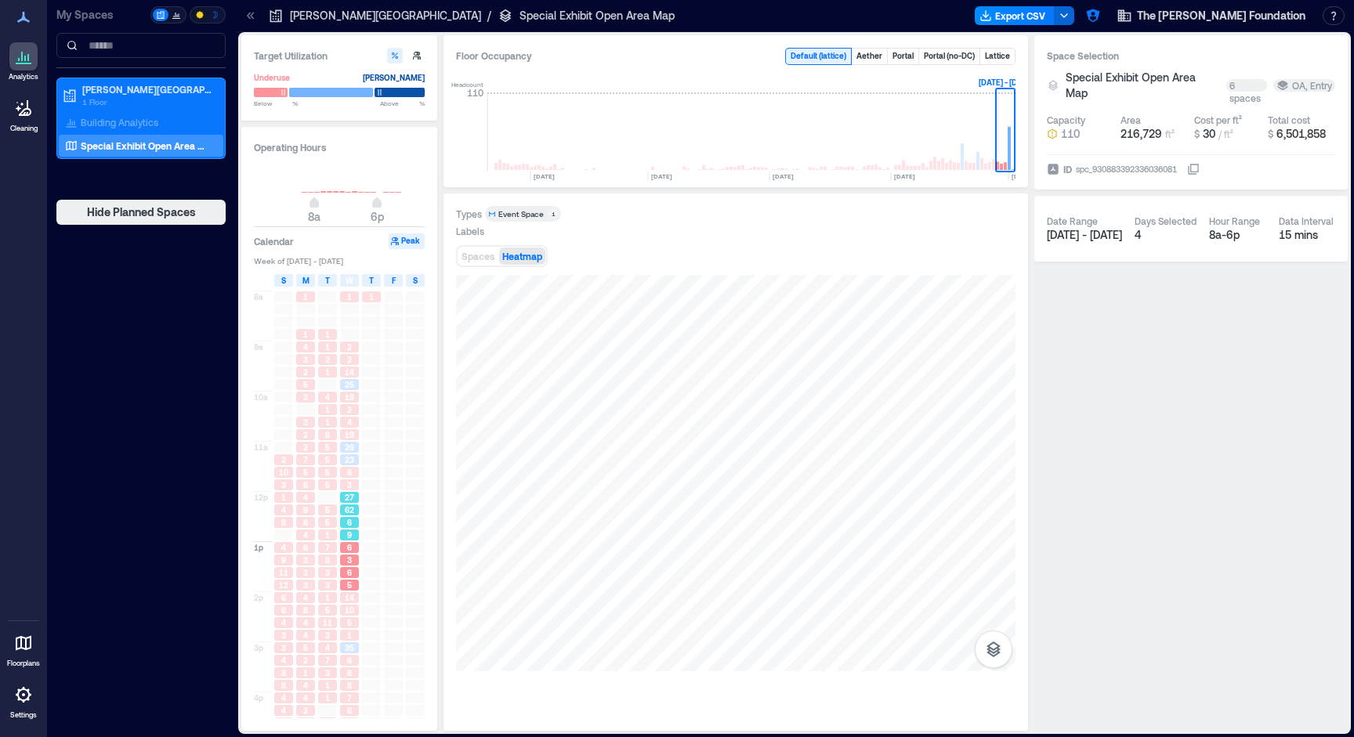
click at [347, 527] on span "6" at bounding box center [349, 522] width 5 height 11
click at [347, 483] on span "3" at bounding box center [349, 485] width 5 height 11
click at [345, 452] on span "26" at bounding box center [349, 447] width 9 height 11
click at [344, 413] on div "2" at bounding box center [349, 409] width 19 height 11
click at [350, 384] on span "25" at bounding box center [349, 384] width 9 height 11
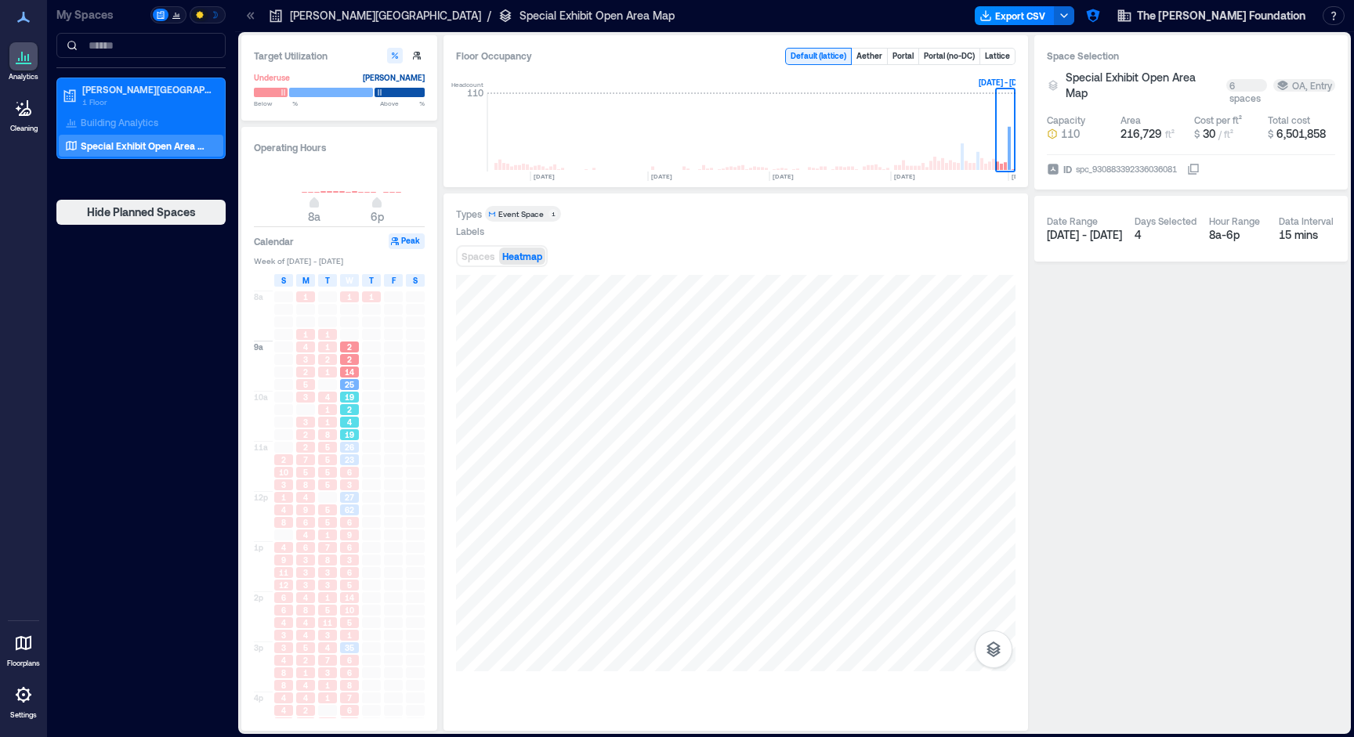
click at [348, 408] on span "2" at bounding box center [349, 409] width 5 height 11
click at [349, 454] on div "26" at bounding box center [349, 447] width 22 height 13
click at [350, 487] on span "3" at bounding box center [349, 485] width 5 height 11
click at [350, 537] on span "9" at bounding box center [349, 535] width 5 height 11
click at [353, 570] on div "6" at bounding box center [349, 572] width 19 height 11
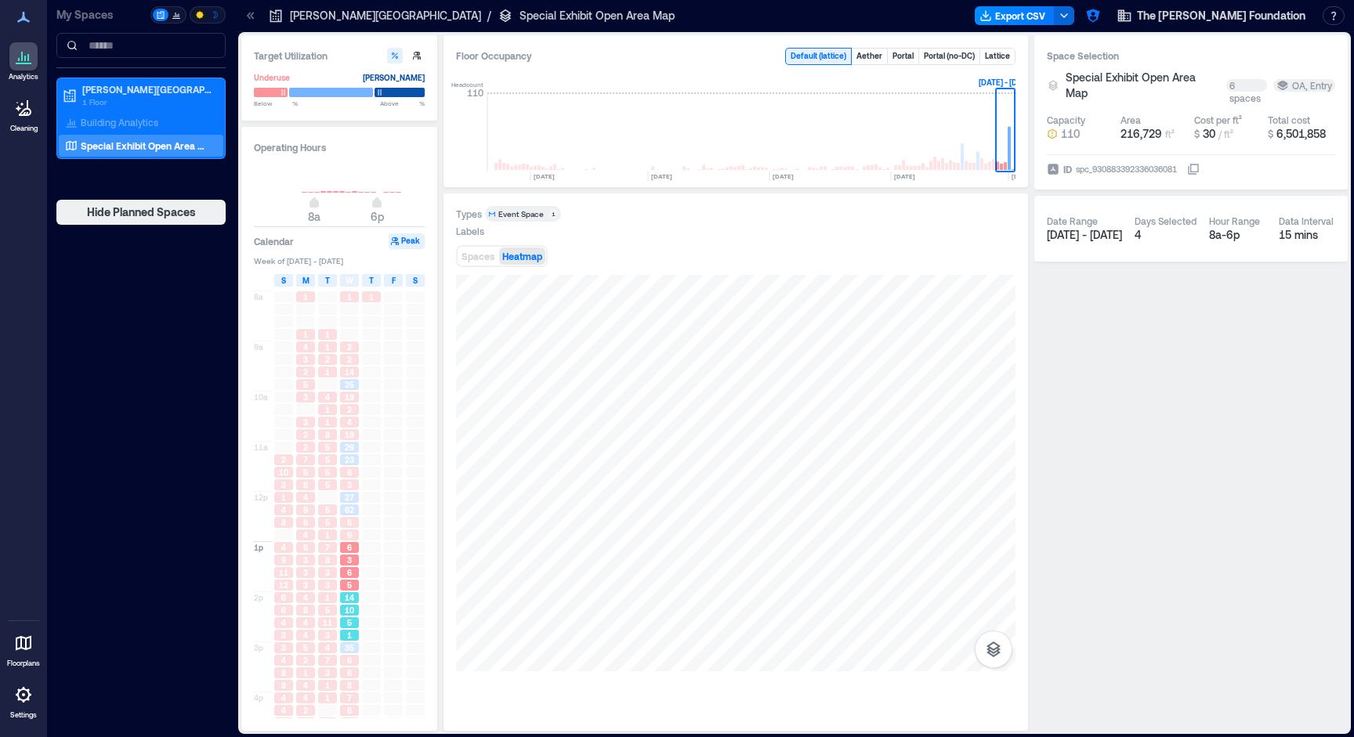
click at [349, 618] on span "5" at bounding box center [349, 622] width 5 height 11
